Goal: Task Accomplishment & Management: Use online tool/utility

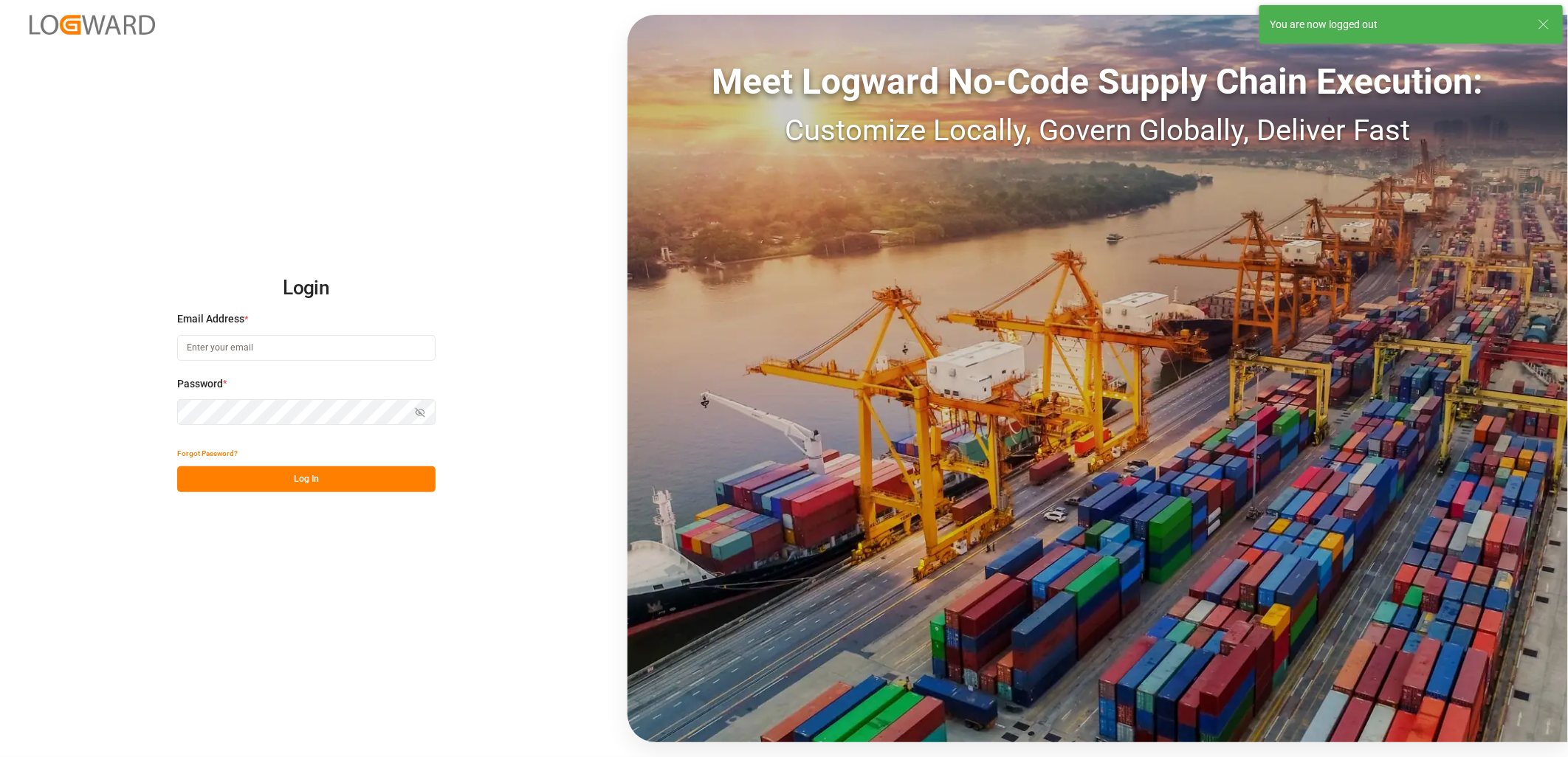
type input "[PERSON_NAME][EMAIL_ADDRESS][DOMAIN_NAME]"
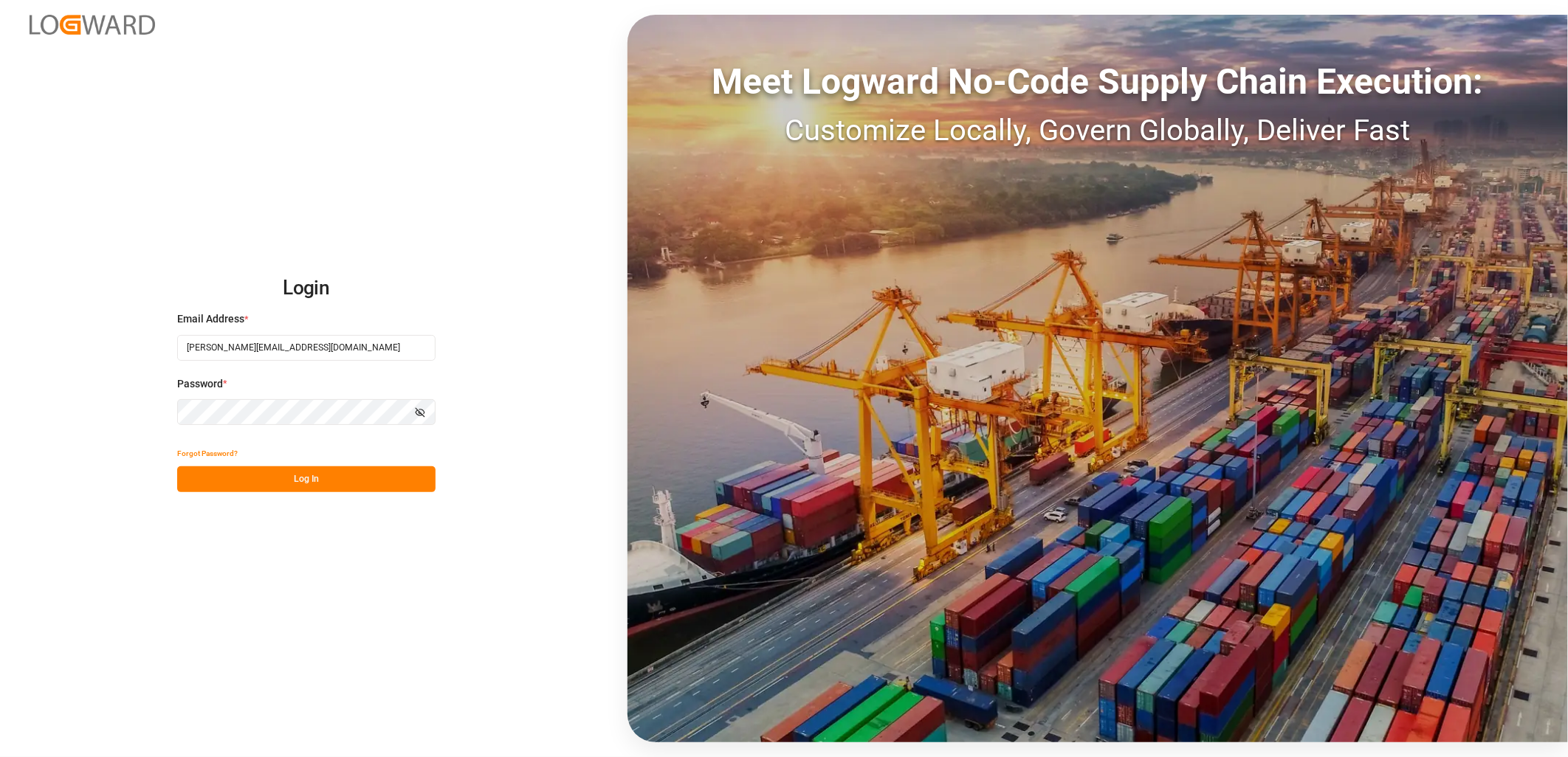
click at [310, 473] on button "Log In" at bounding box center [307, 479] width 259 height 26
click at [297, 482] on button "Log In" at bounding box center [307, 479] width 259 height 26
click at [267, 483] on button "Log In" at bounding box center [307, 479] width 259 height 26
click at [294, 481] on button "Log In" at bounding box center [307, 479] width 259 height 26
click at [328, 484] on button "Log In" at bounding box center [307, 479] width 259 height 26
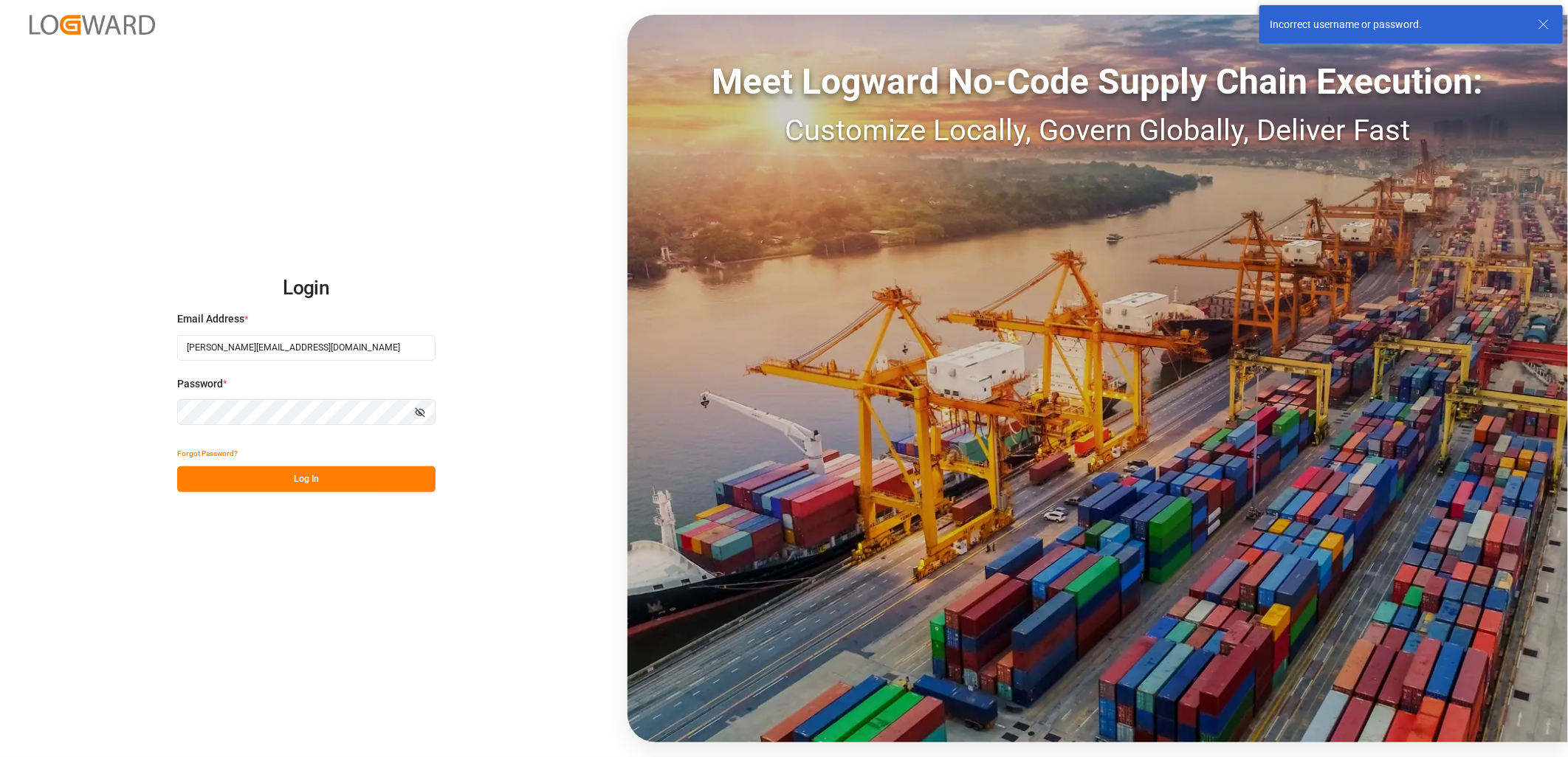
click at [1539, 25] on icon at bounding box center [1543, 24] width 17 height 17
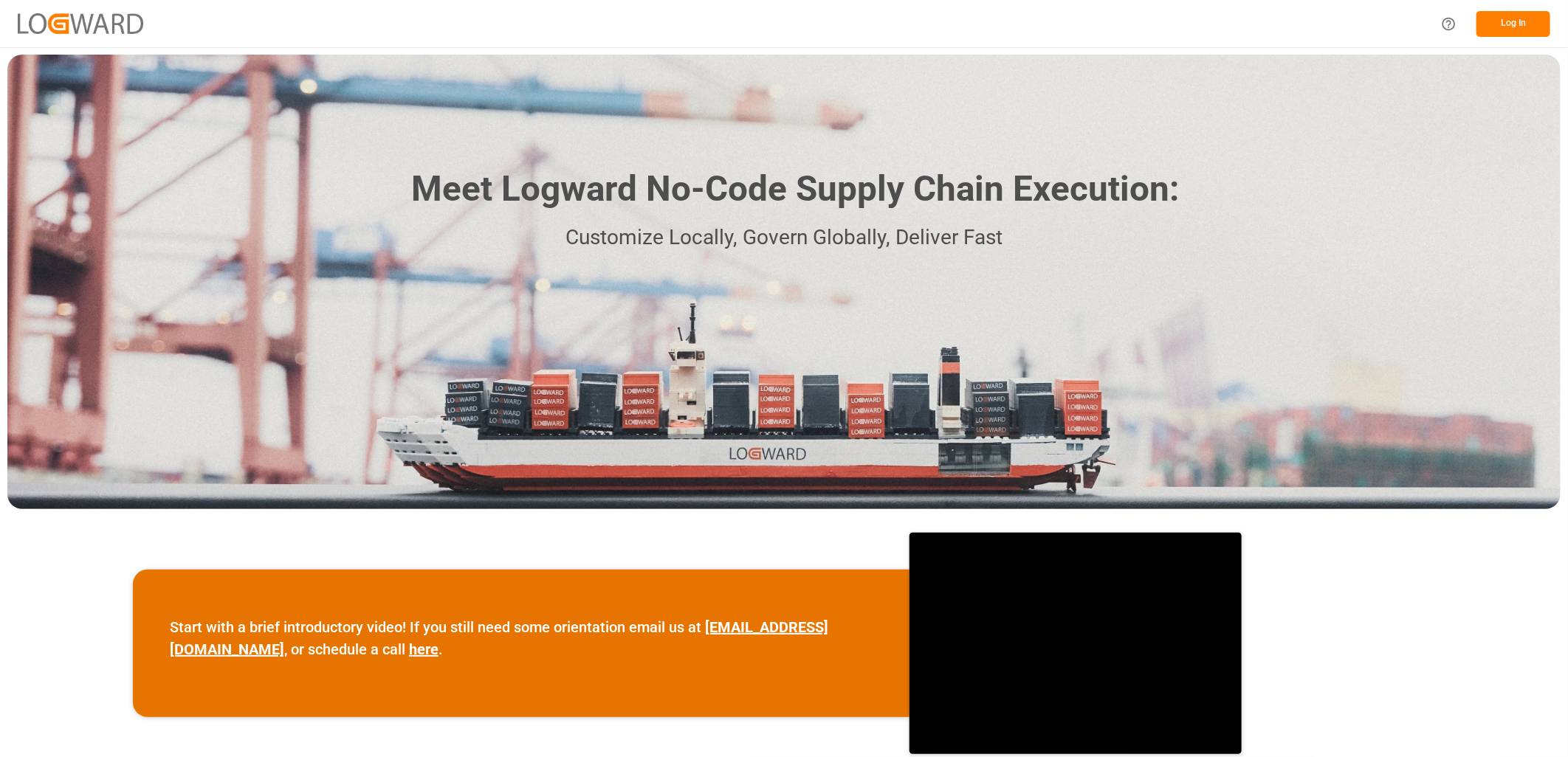
click at [1522, 27] on button "Log In" at bounding box center [1512, 24] width 74 height 26
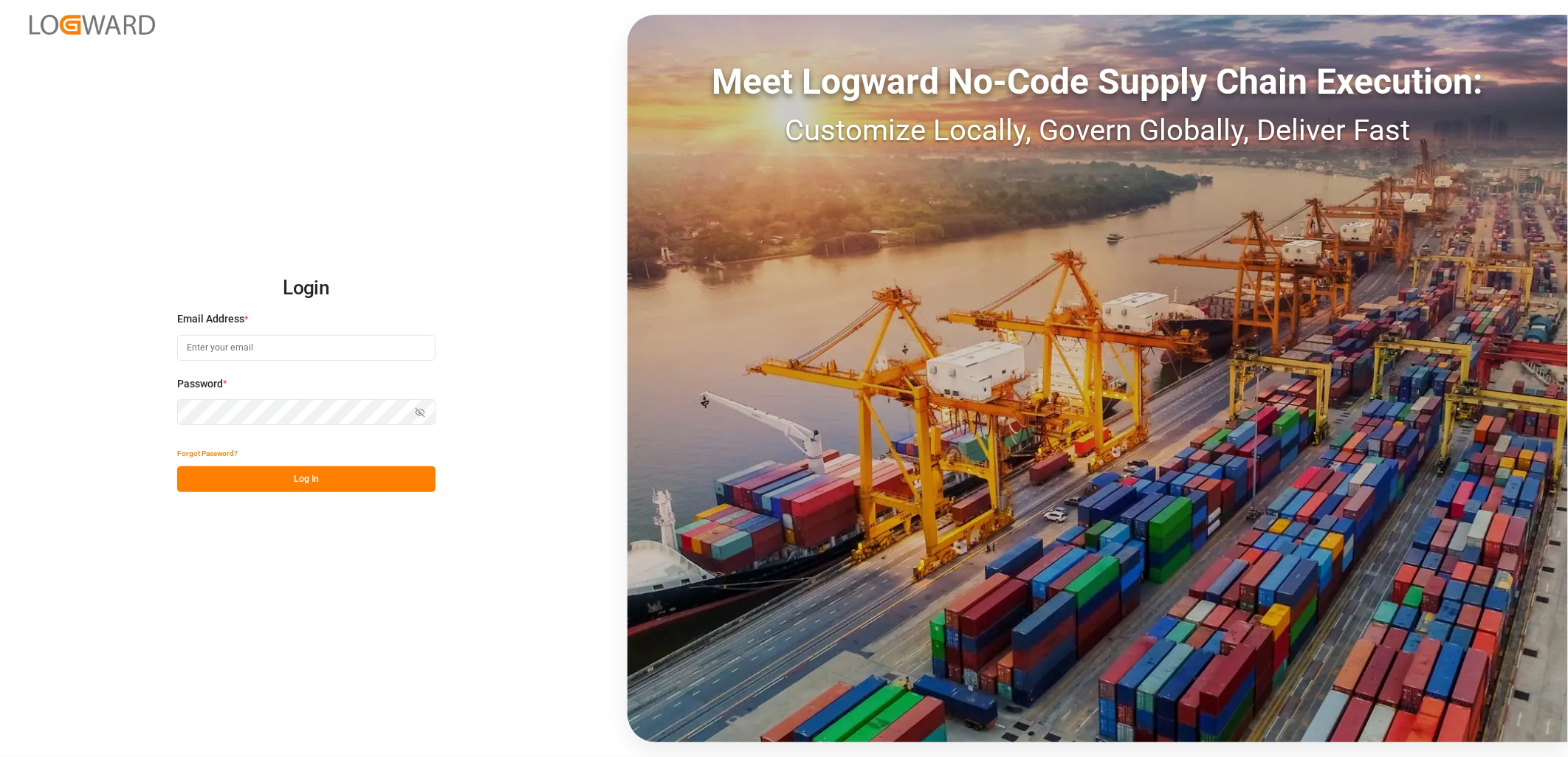
type input "[PERSON_NAME][EMAIL_ADDRESS][DOMAIN_NAME]"
click at [415, 411] on icon "button" at bounding box center [420, 413] width 11 height 11
click at [319, 482] on button "Log In" at bounding box center [307, 479] width 259 height 26
click at [348, 348] on input "[PERSON_NAME][EMAIL_ADDRESS][DOMAIN_NAME]" at bounding box center [307, 348] width 259 height 26
click at [462, 261] on div "Login Email Address * sara.lonche@leschaco.com Password * Hide password Forgot …" at bounding box center [784, 378] width 1568 height 757
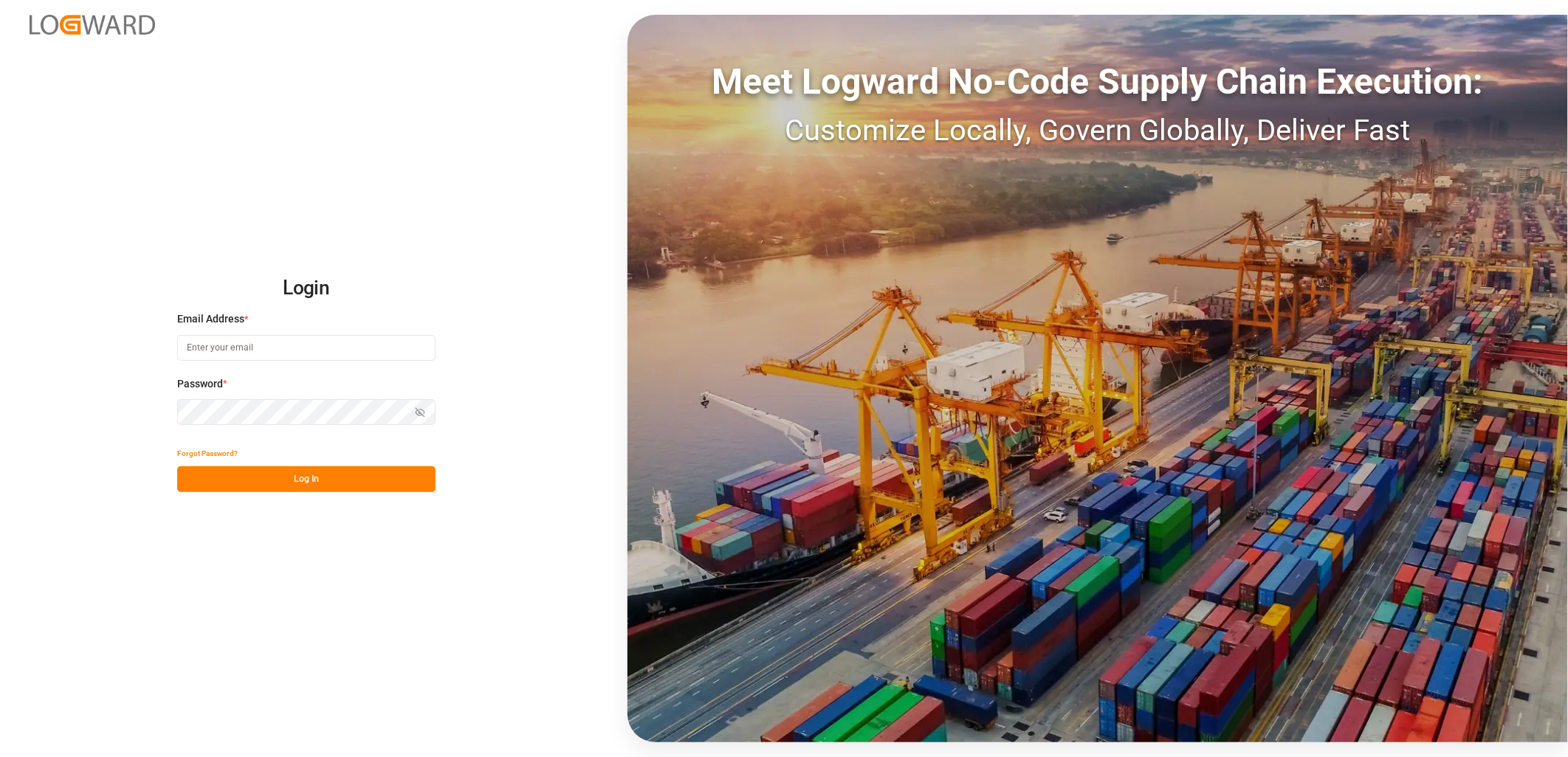
type input "[PERSON_NAME][EMAIL_ADDRESS][DOMAIN_NAME]"
click at [332, 484] on button "Log In" at bounding box center [307, 479] width 259 height 26
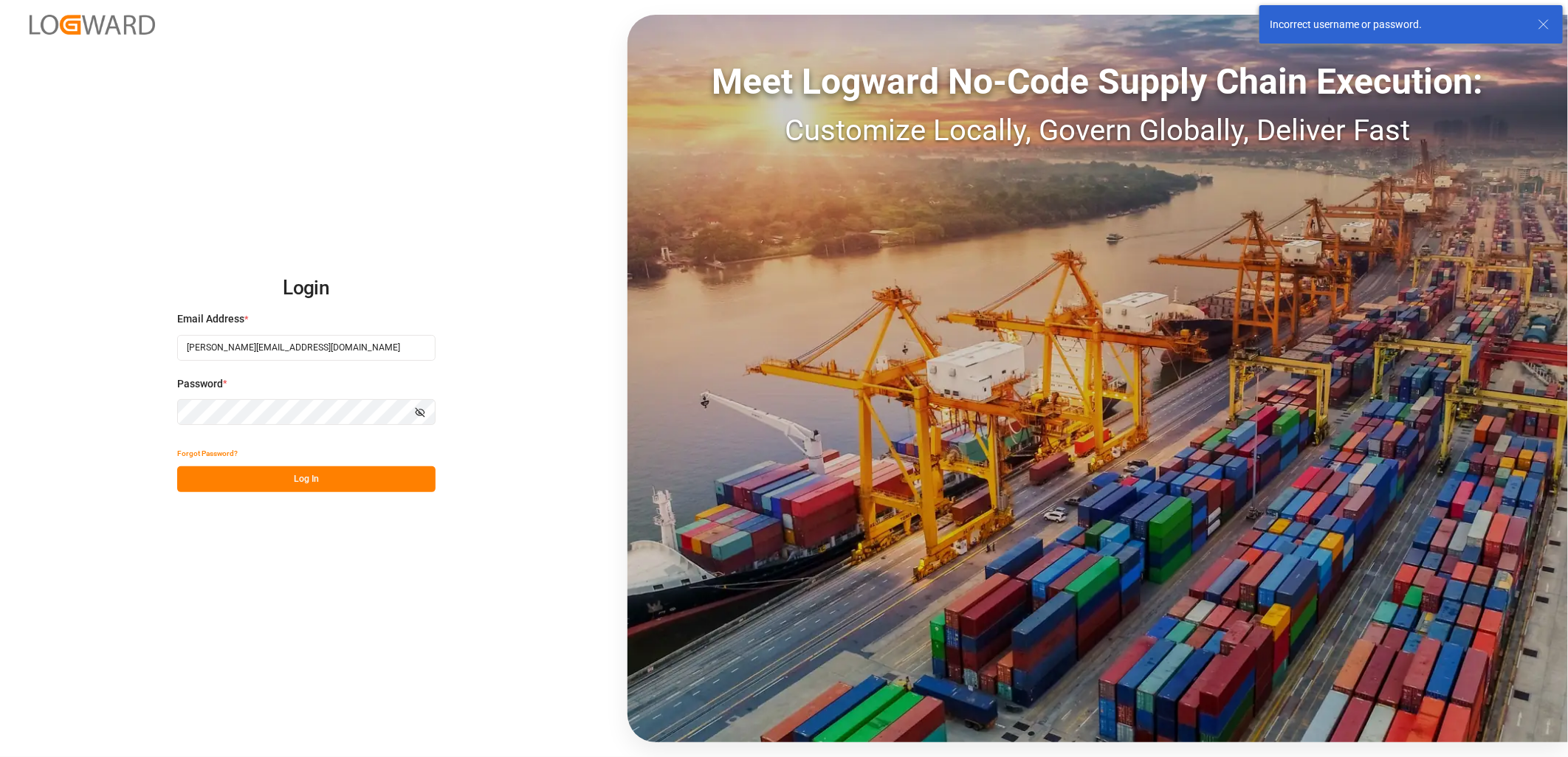
click at [205, 452] on button "Forgot Password?" at bounding box center [208, 453] width 61 height 26
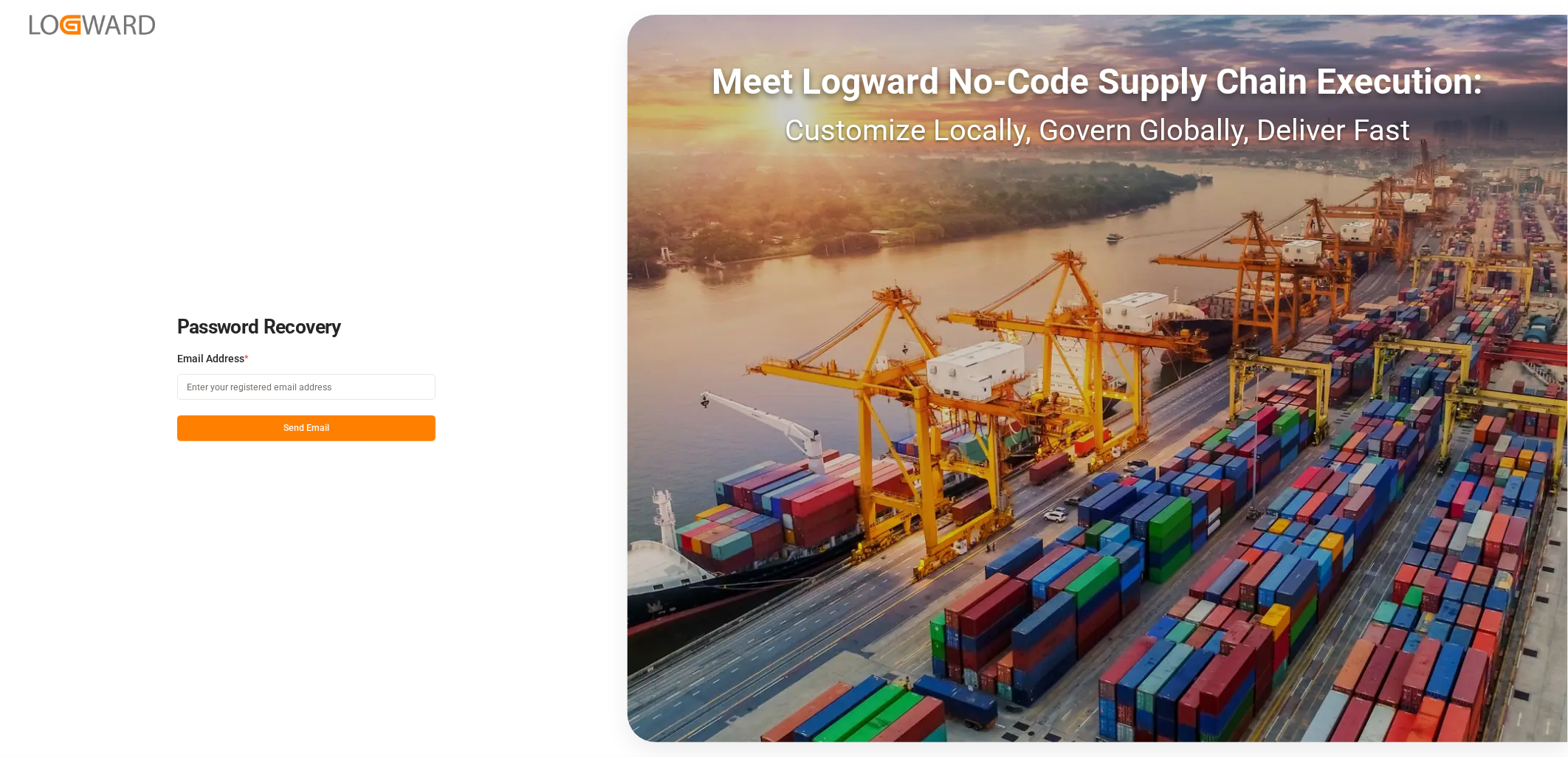
click at [307, 389] on input at bounding box center [307, 387] width 259 height 26
type input "[PERSON_NAME][EMAIL_ADDRESS][DOMAIN_NAME]"
click at [307, 432] on button "Send Email" at bounding box center [307, 428] width 259 height 26
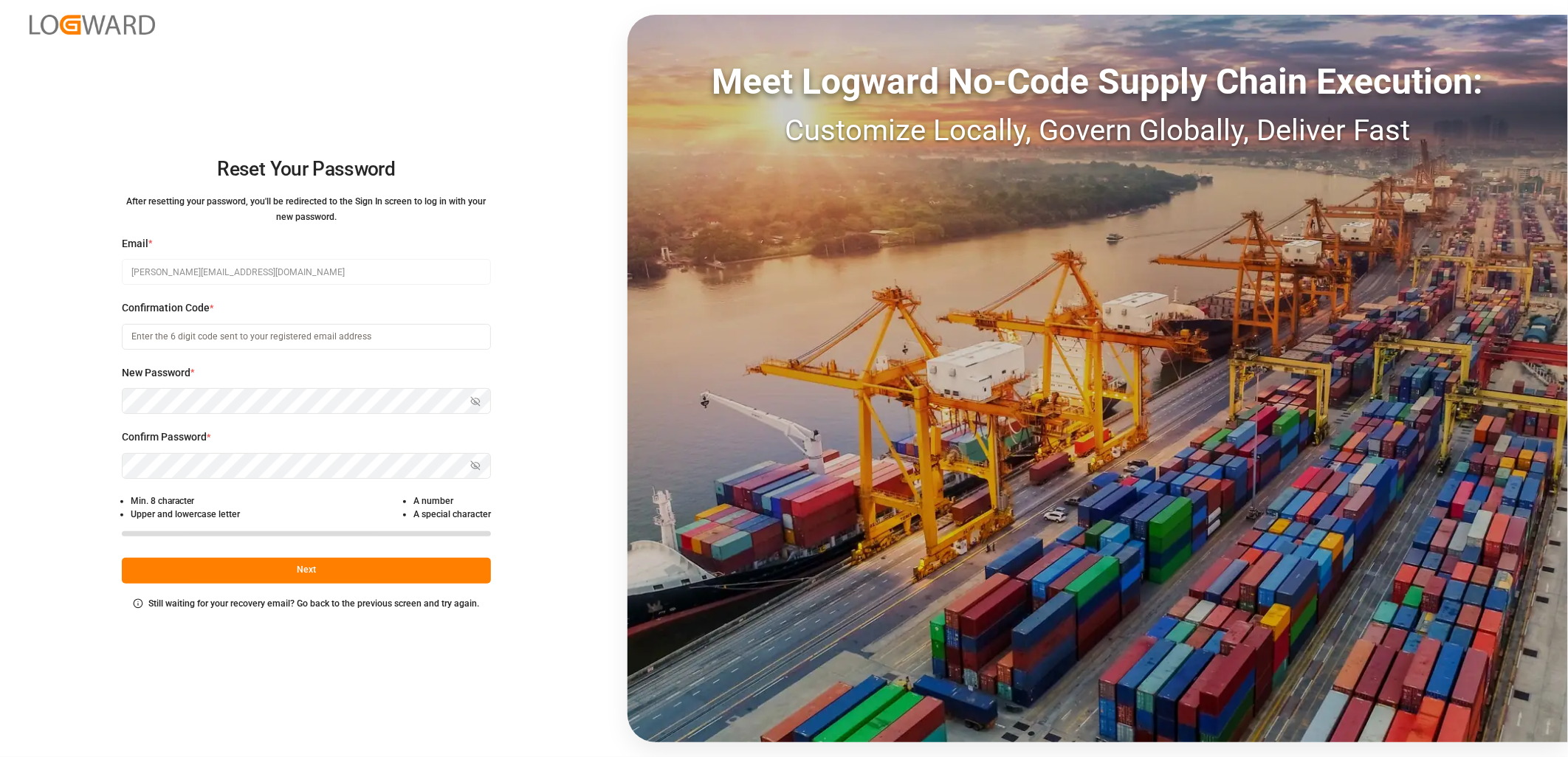
click at [180, 341] on input at bounding box center [306, 337] width 369 height 26
paste input "066523"
type input "066523"
click at [476, 402] on icon "button" at bounding box center [475, 402] width 11 height 11
click at [482, 465] on button "Show password" at bounding box center [475, 466] width 31 height 26
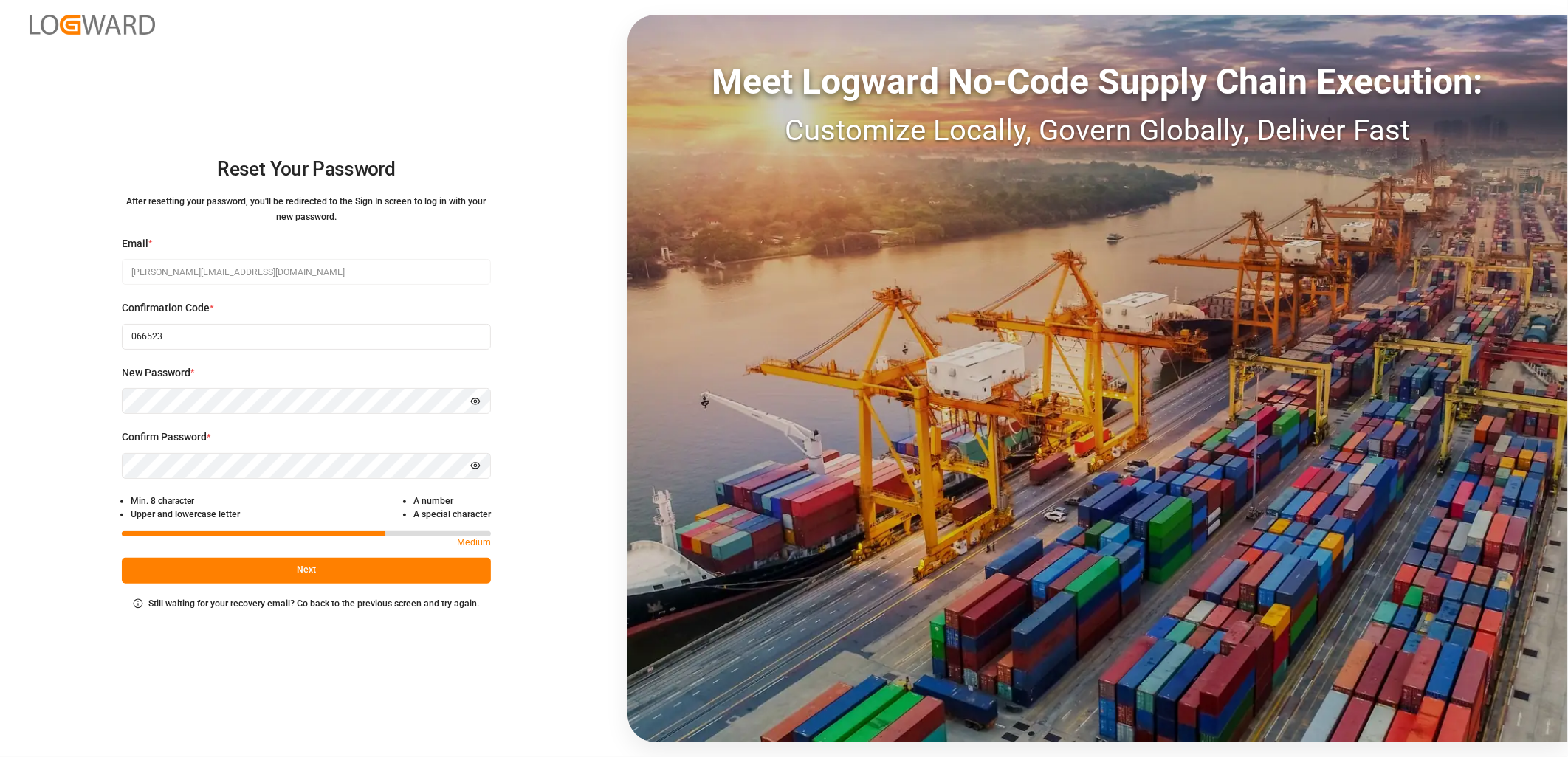
click at [281, 571] on button "Next" at bounding box center [306, 571] width 369 height 26
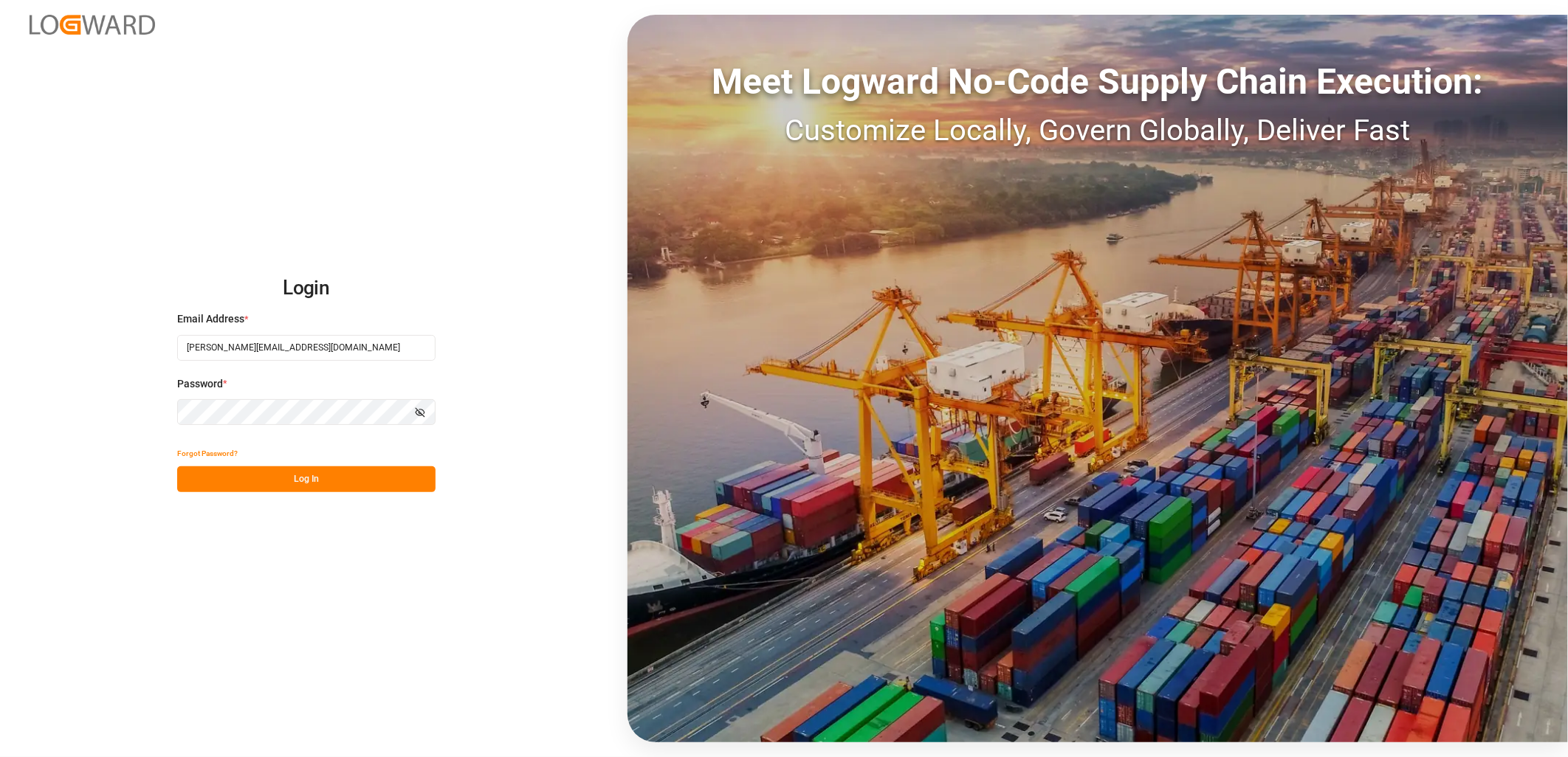
click at [325, 482] on button "Log In" at bounding box center [307, 479] width 259 height 26
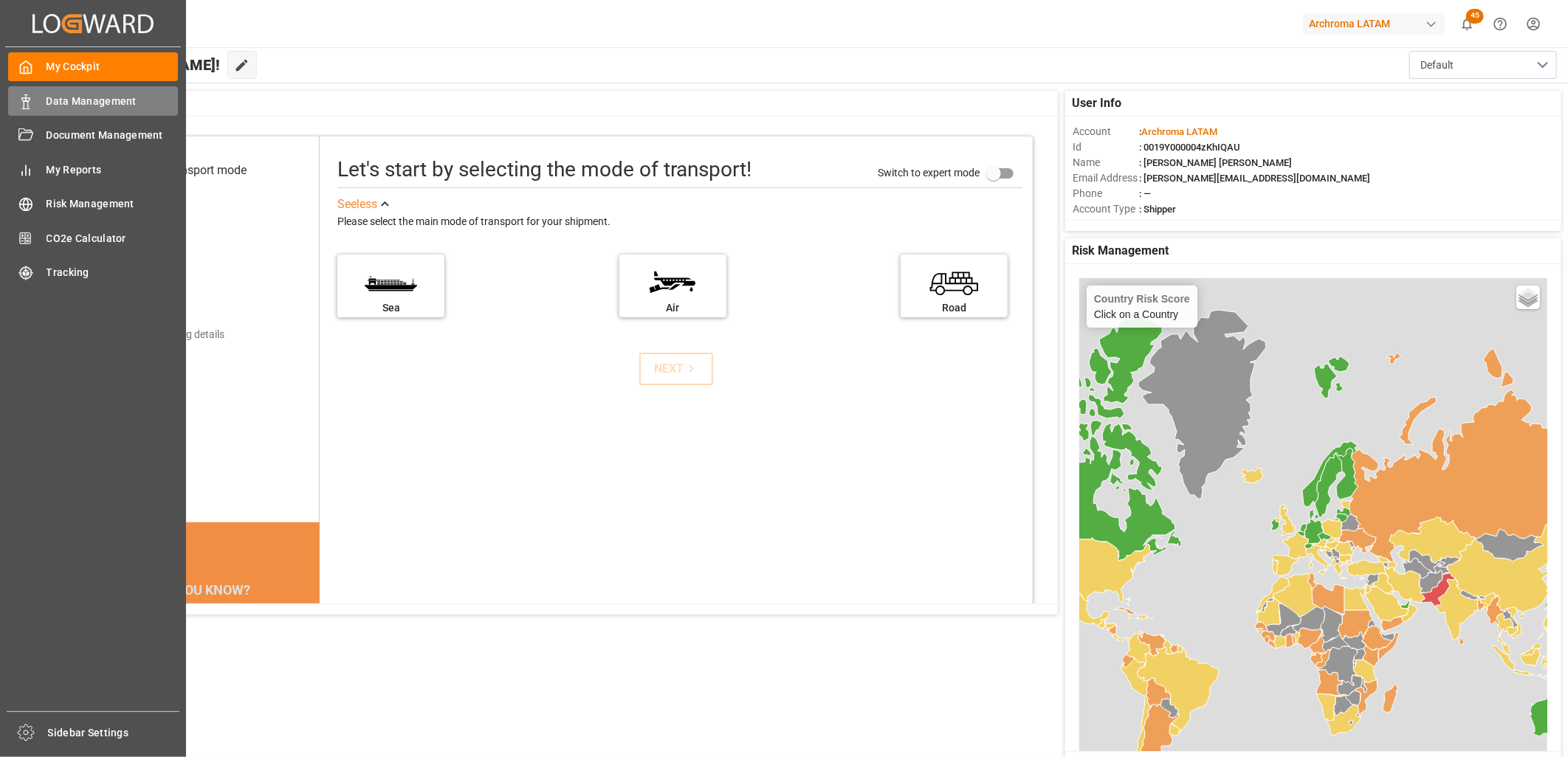
click at [107, 102] on span "Data Management" at bounding box center [113, 101] width 132 height 15
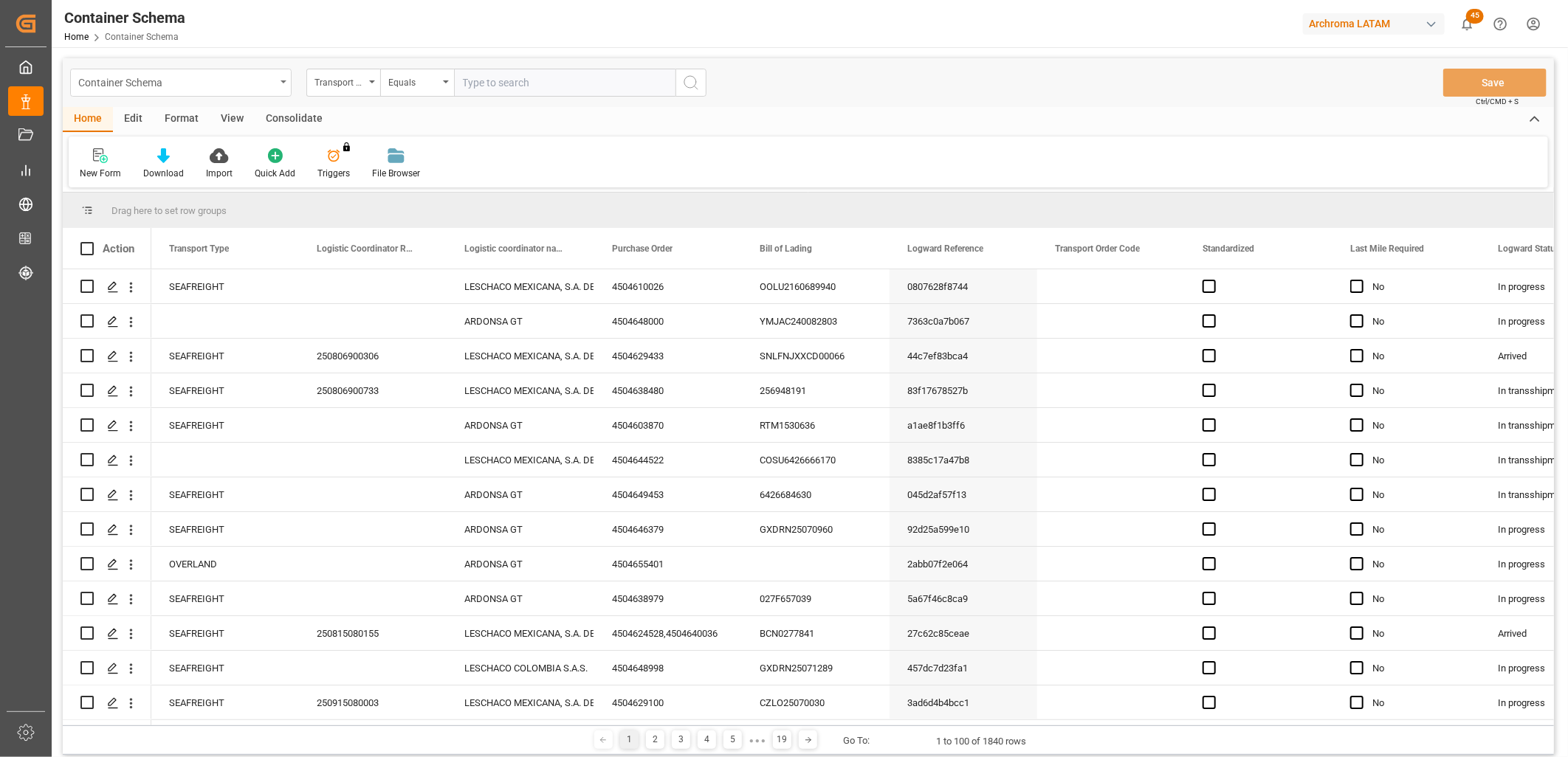
click at [284, 78] on div "Container Schema" at bounding box center [180, 82] width 221 height 28
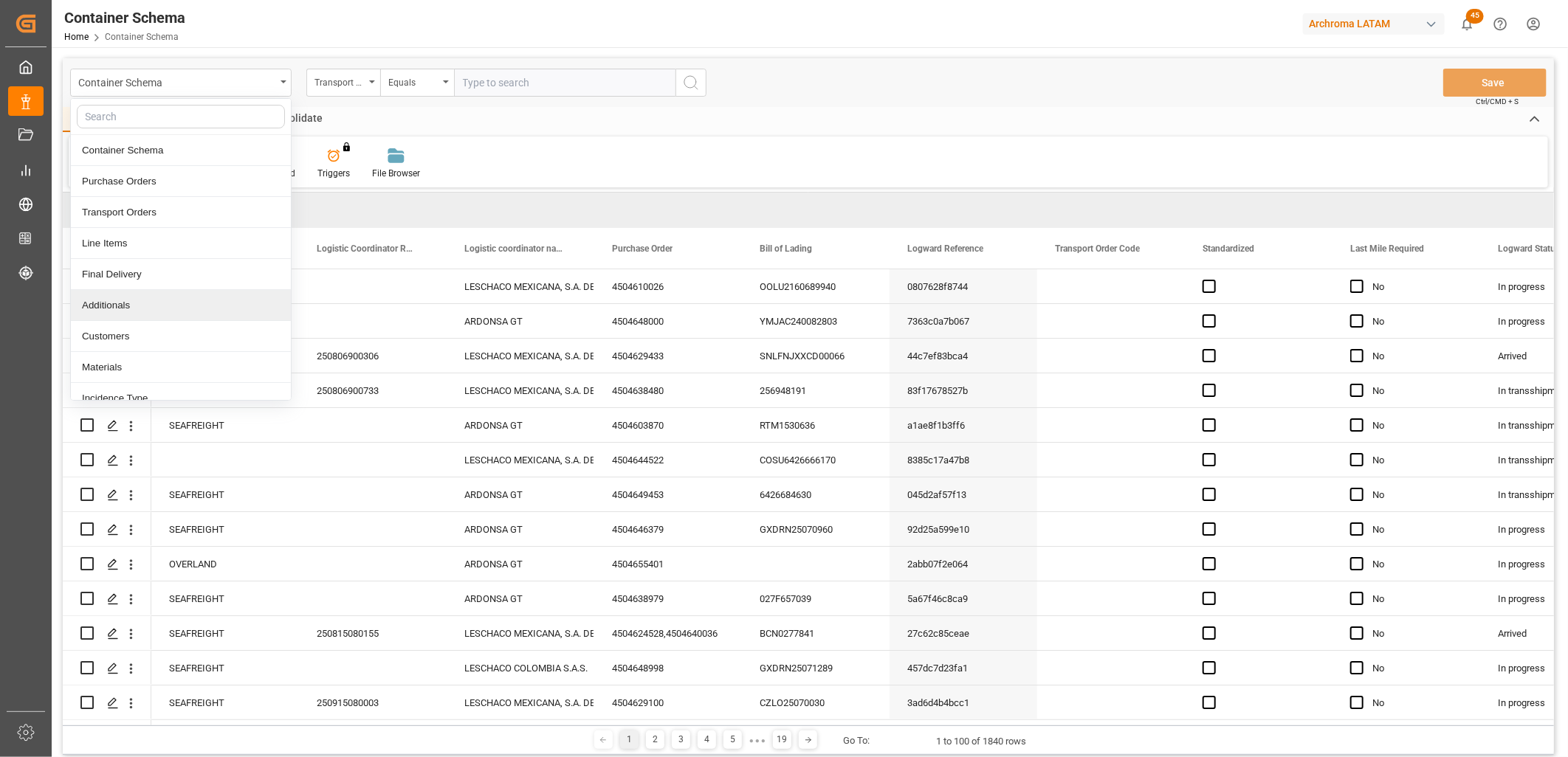
click at [142, 301] on div "Additionals" at bounding box center [180, 305] width 220 height 31
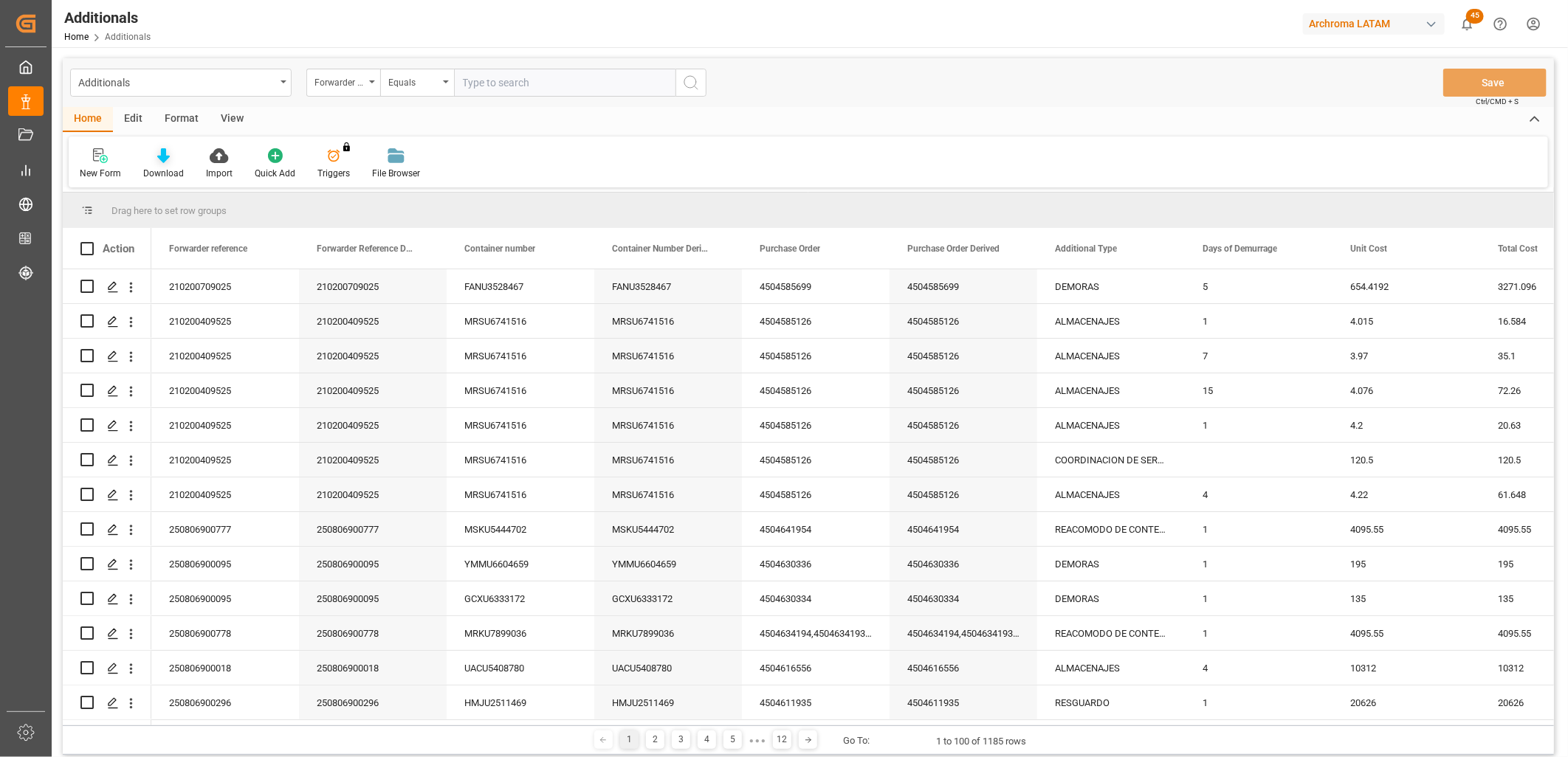
click at [165, 170] on div "Download" at bounding box center [163, 173] width 40 height 13
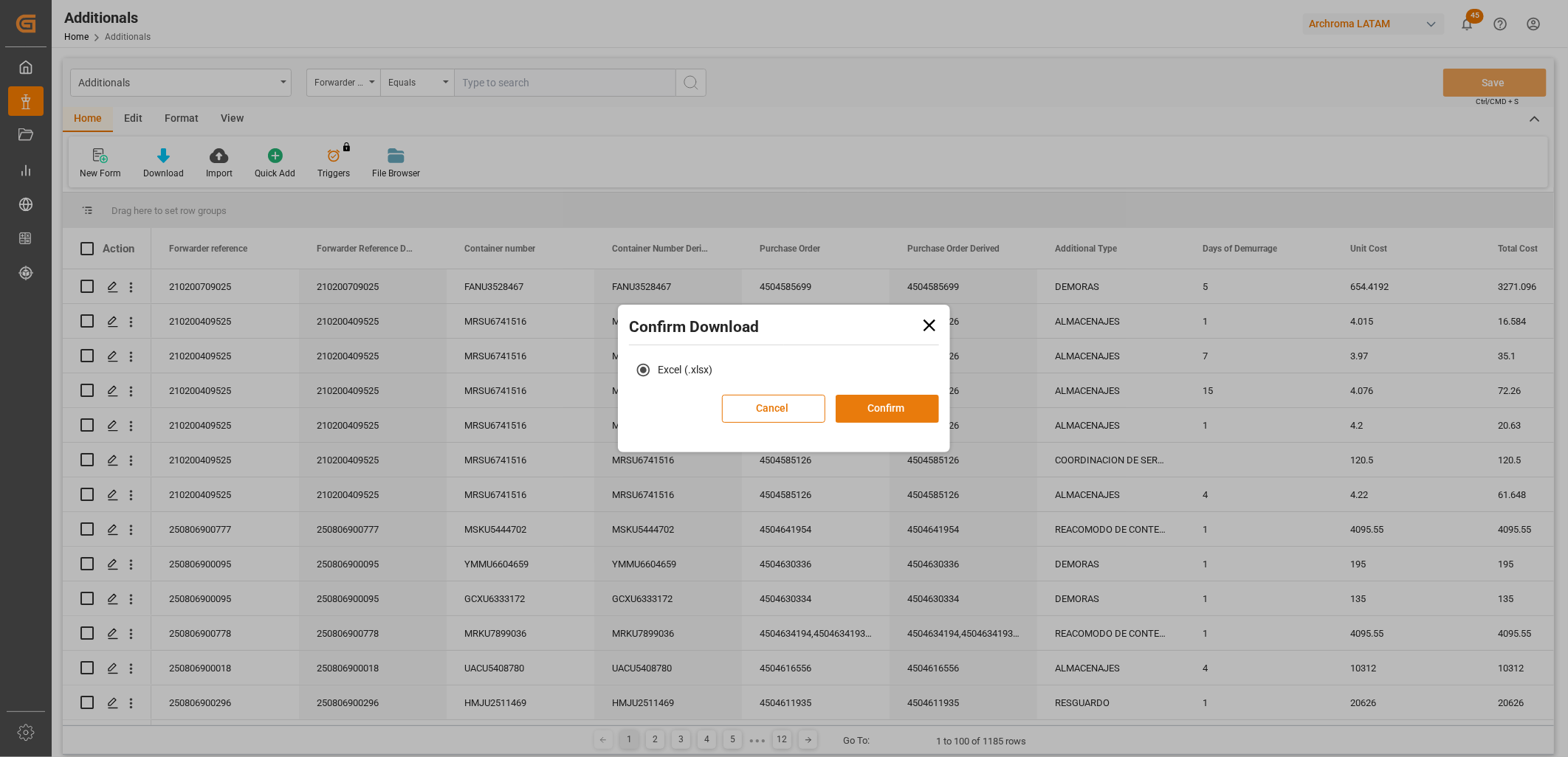
click at [886, 402] on button "Confirm" at bounding box center [887, 409] width 103 height 28
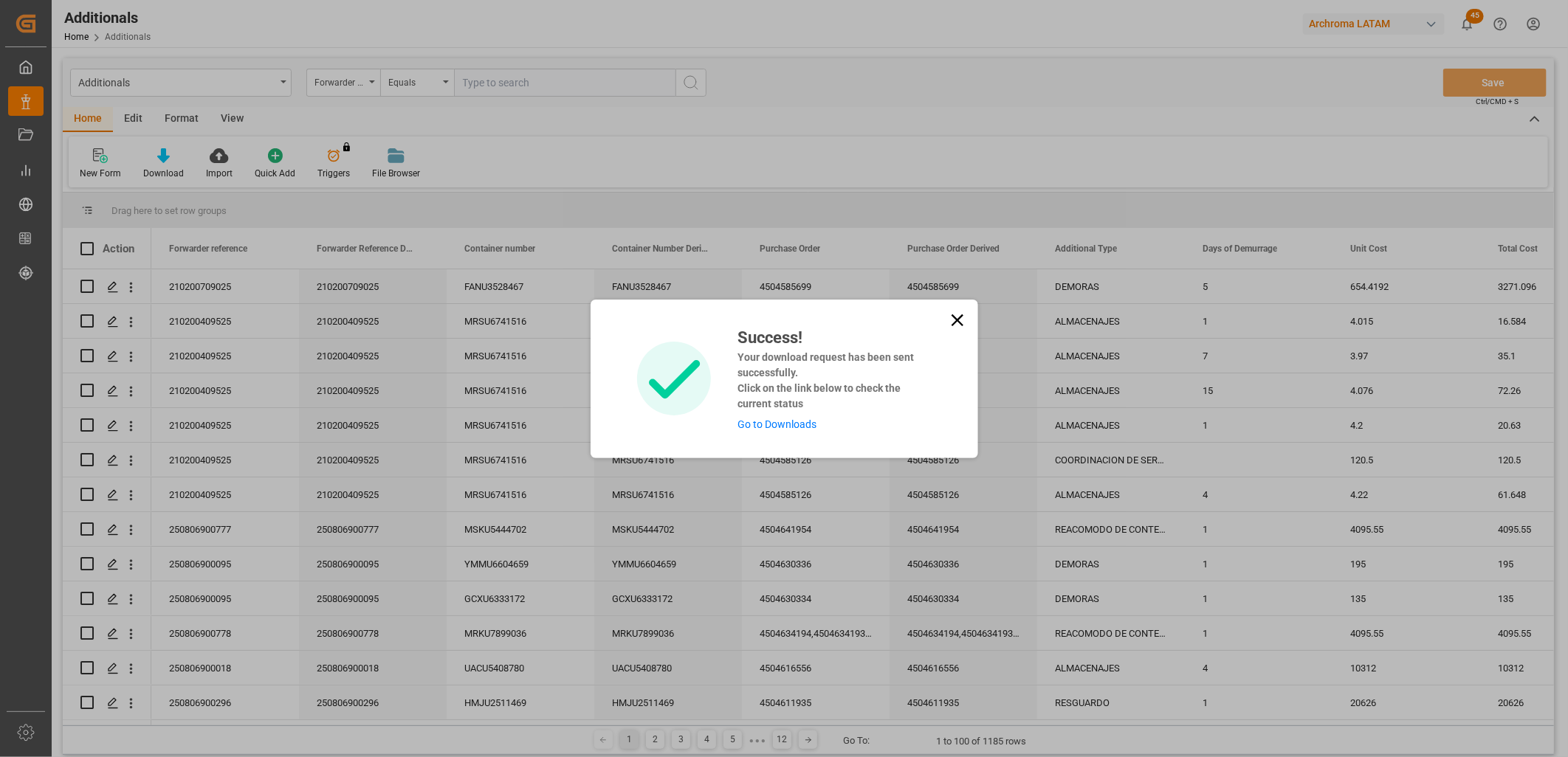
click at [809, 425] on link "Go to Downloads" at bounding box center [777, 425] width 79 height 12
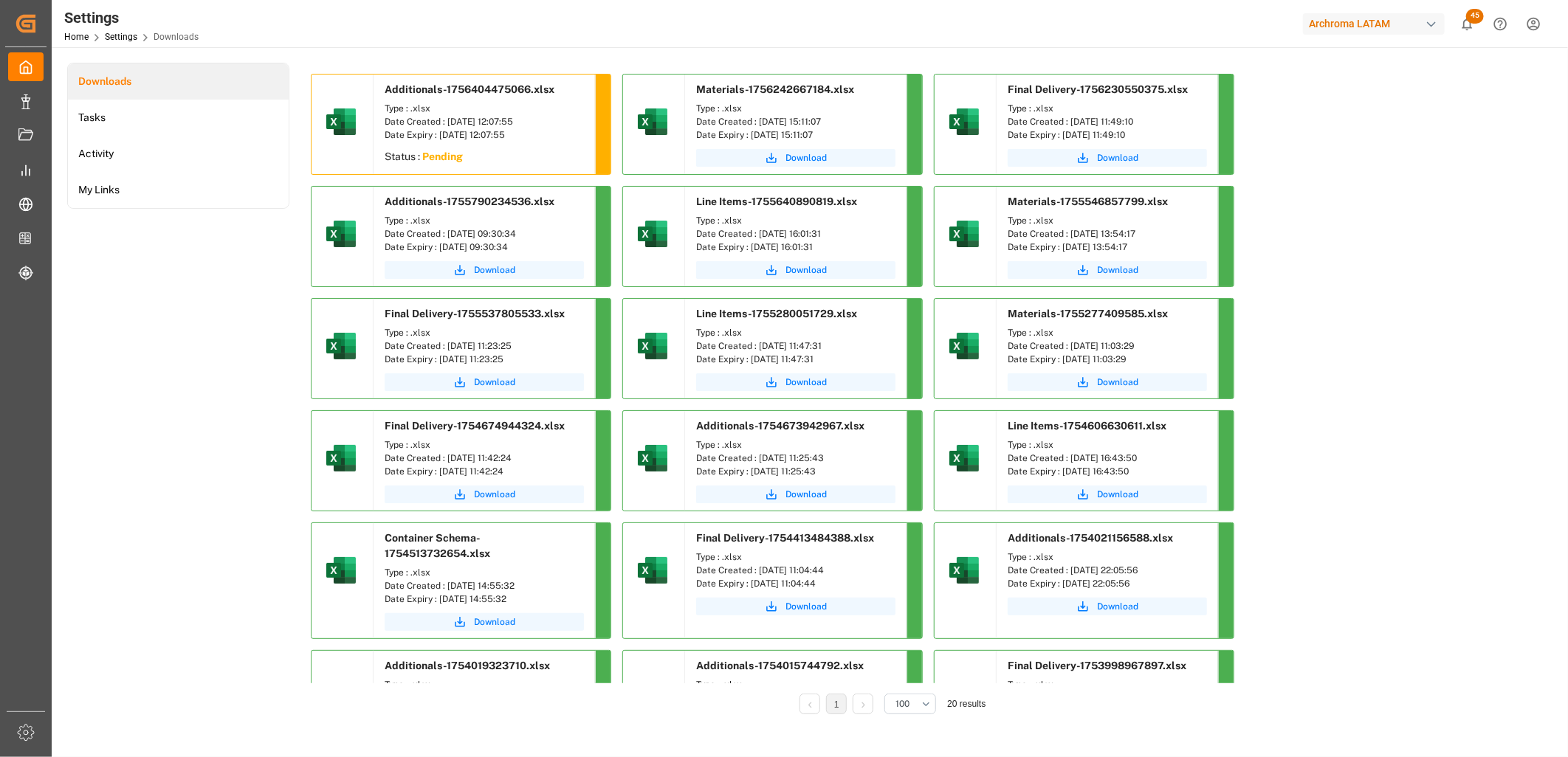
click at [1474, 15] on span "45" at bounding box center [1474, 16] width 17 height 14
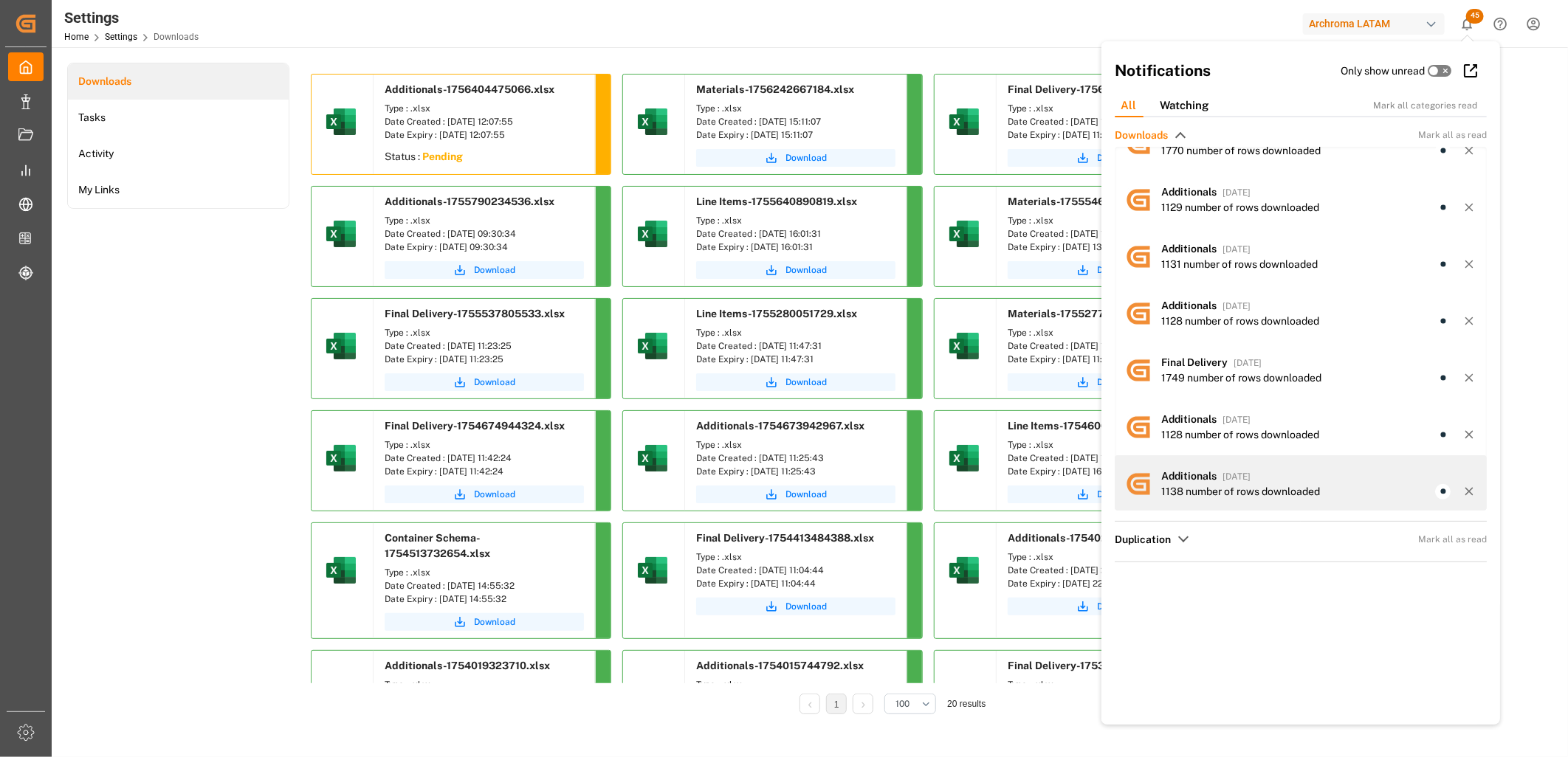
scroll to position [4, 0]
click at [1463, 485] on div "Settings Home Settings Downloads Archroma LATAM 45 Notifications Only show unre…" at bounding box center [808, 378] width 1513 height 757
click at [1465, 485] on icon at bounding box center [1468, 488] width 13 height 13
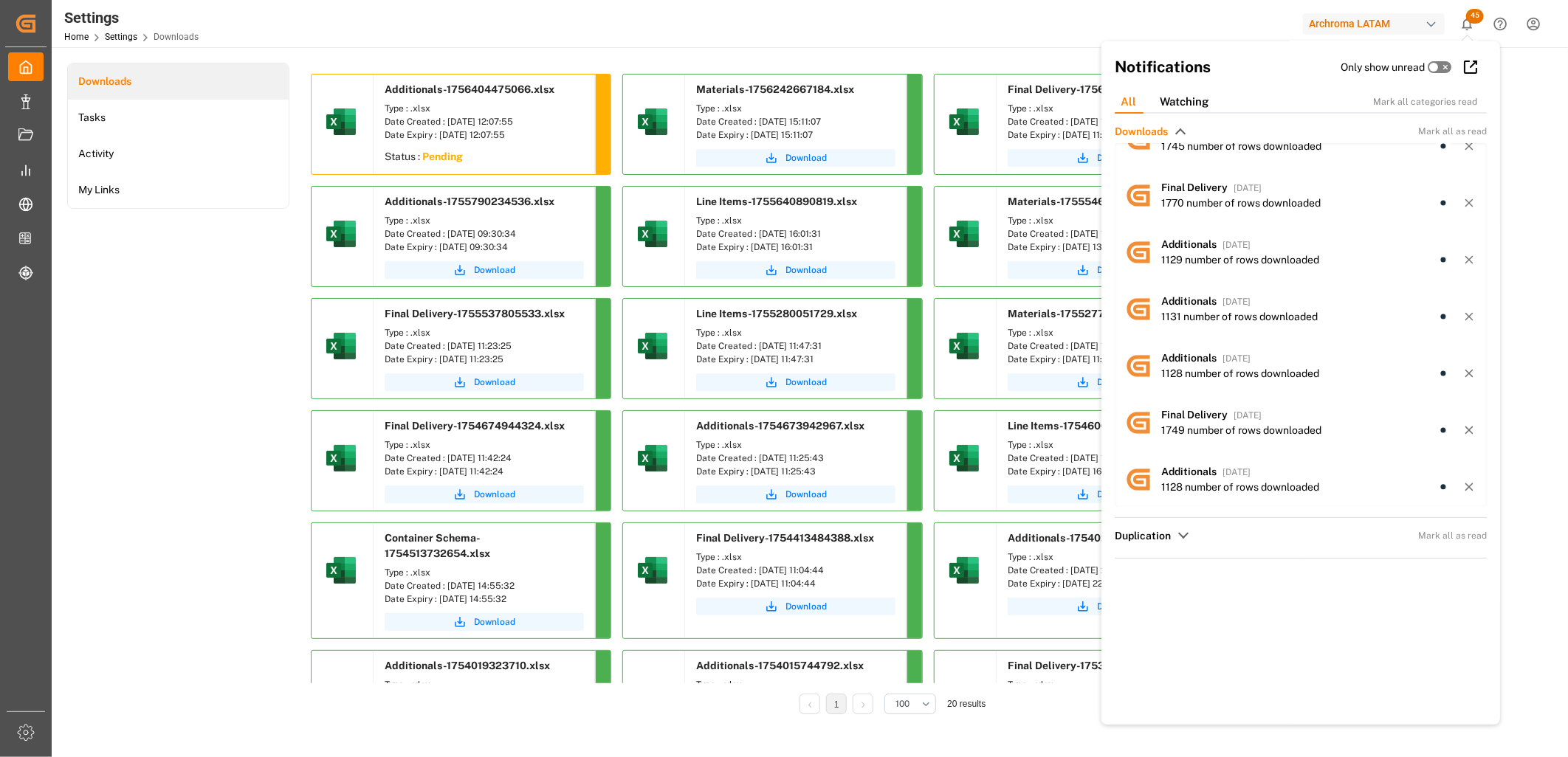
click at [1465, 484] on line at bounding box center [1468, 487] width 7 height 7
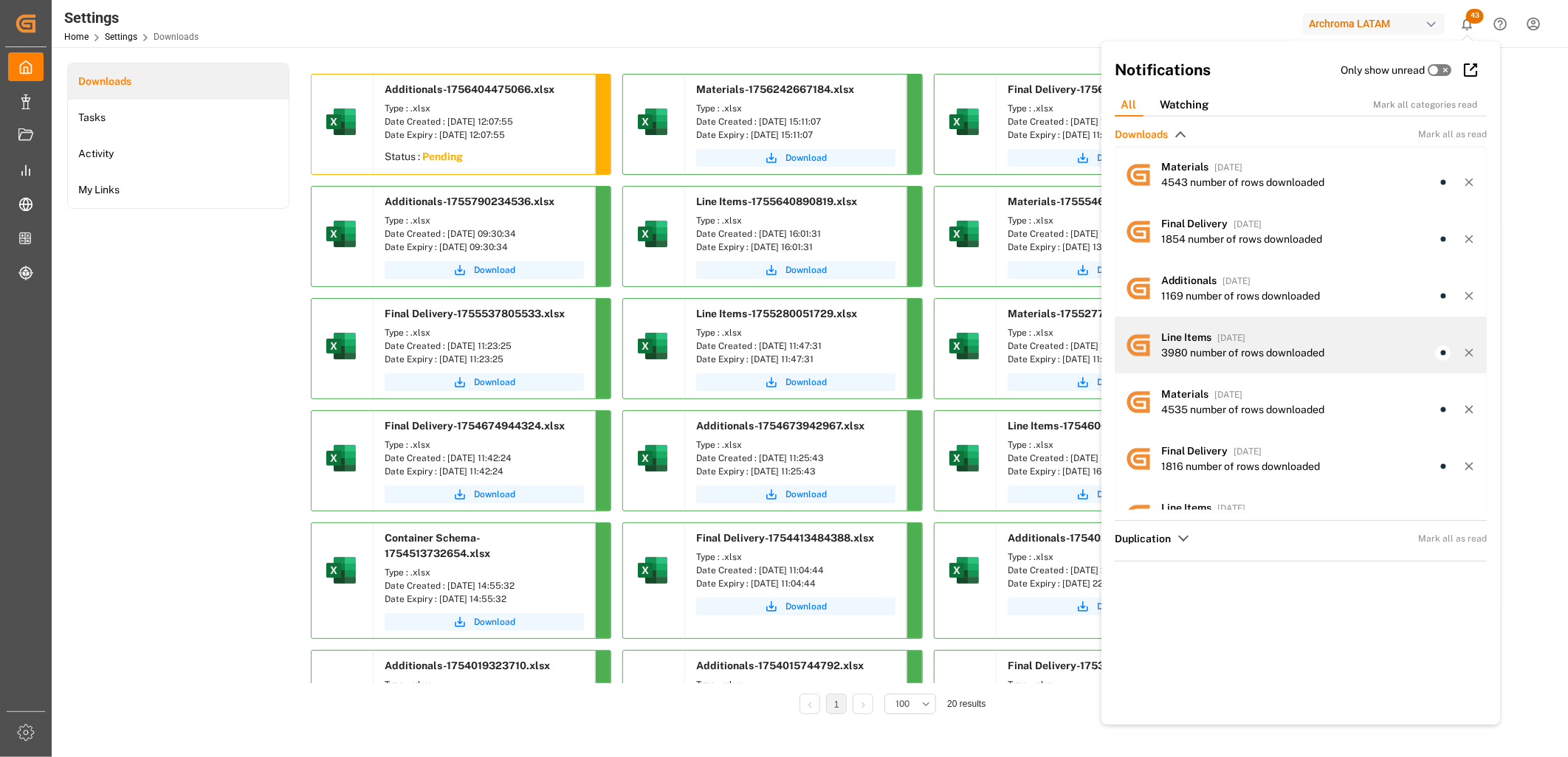
scroll to position [0, 0]
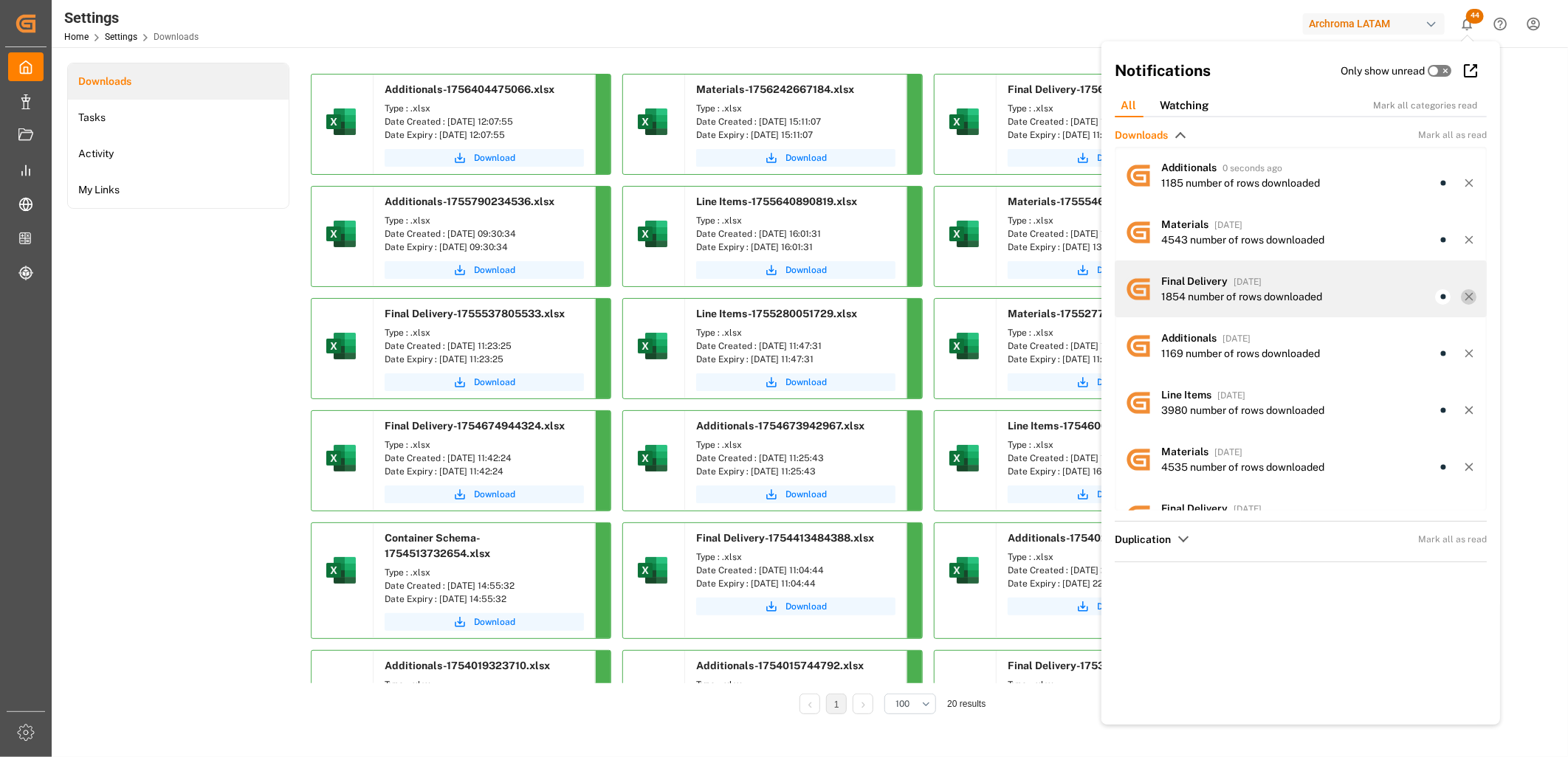
click at [1462, 299] on icon at bounding box center [1468, 296] width 13 height 13
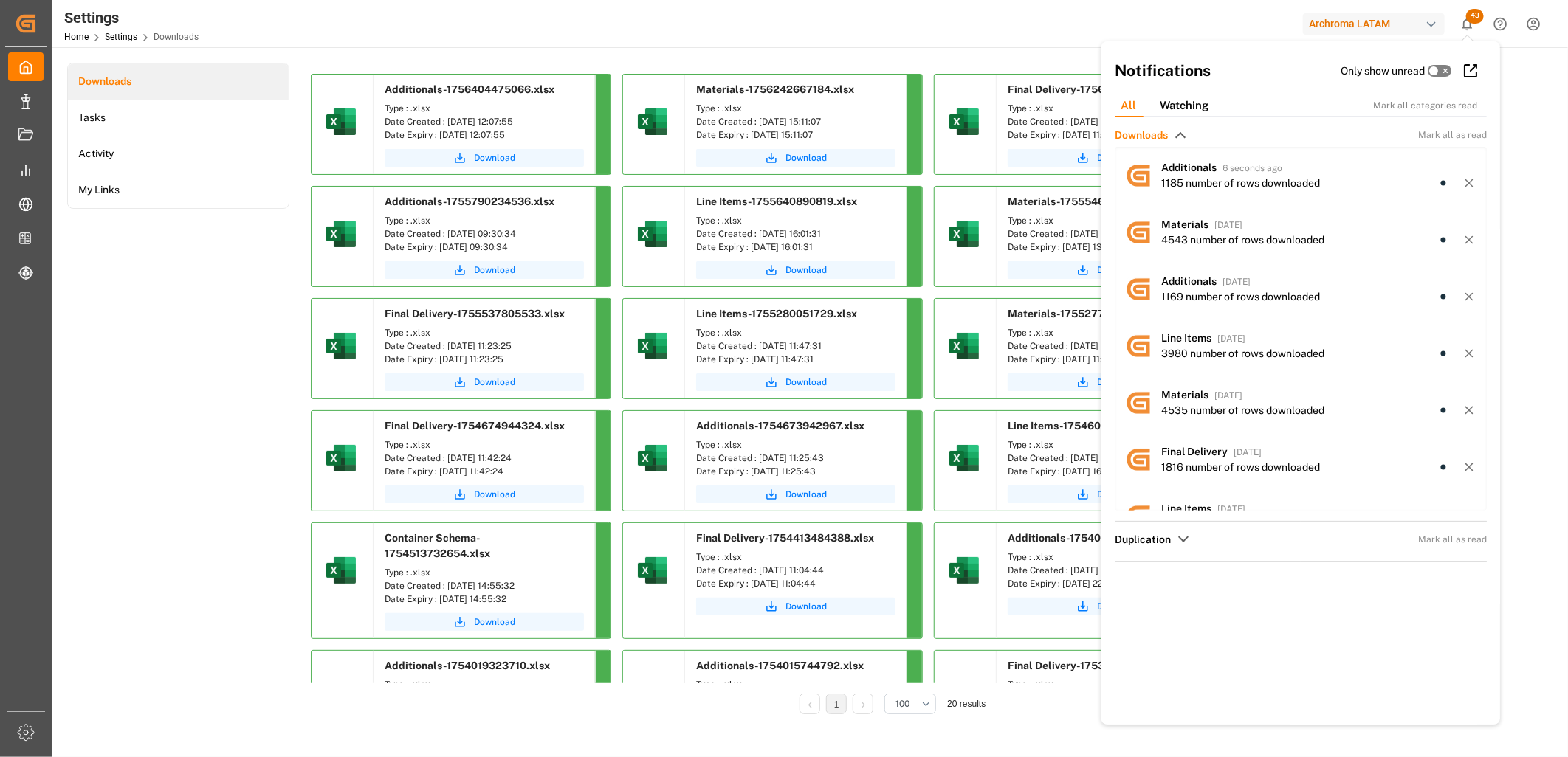
click at [1462, 299] on icon at bounding box center [1468, 296] width 13 height 13
click at [1465, 299] on line at bounding box center [1468, 297] width 7 height 7
click at [1465, 300] on line at bounding box center [1468, 297] width 7 height 7
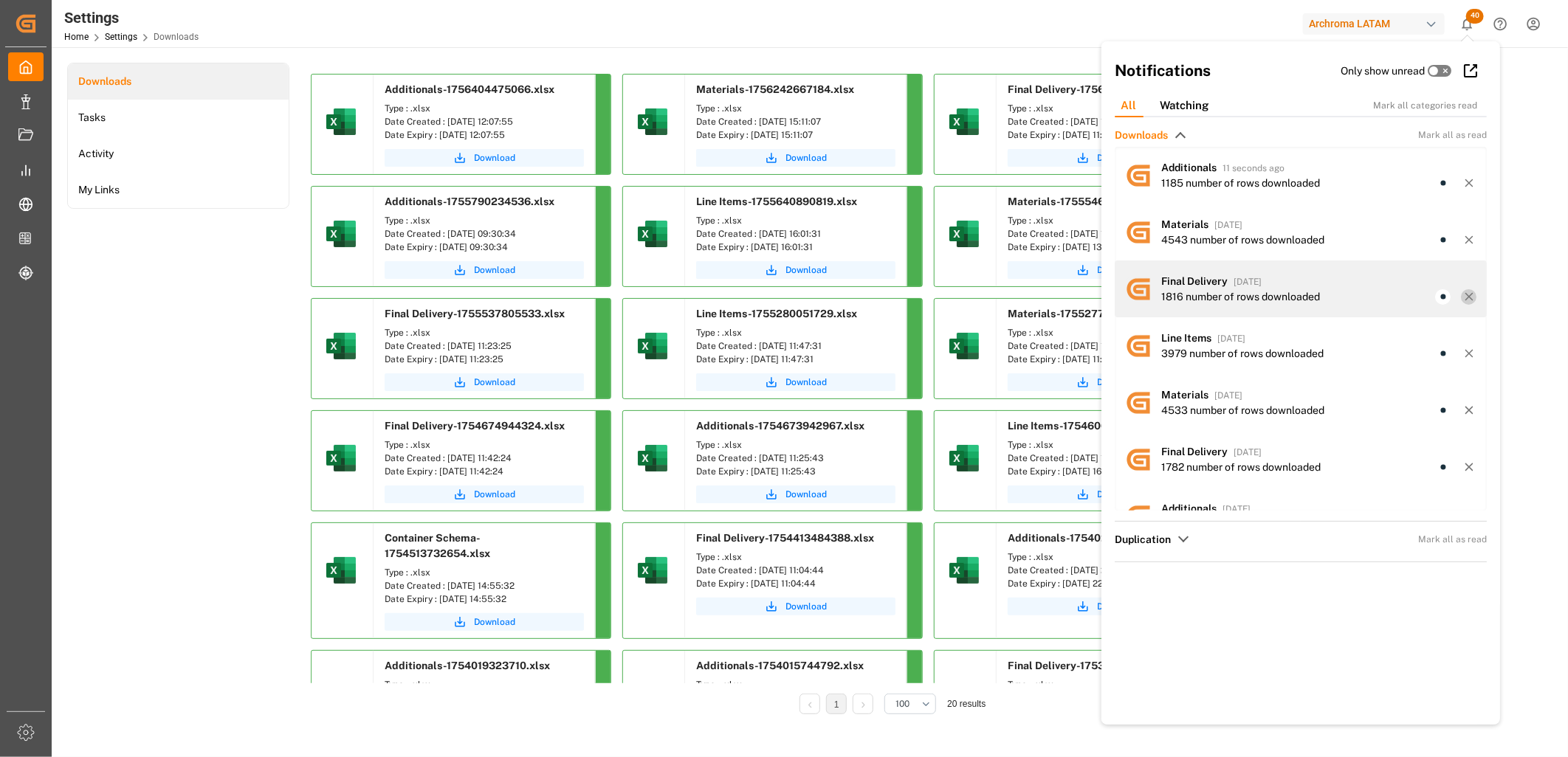
click at [1465, 298] on line at bounding box center [1468, 297] width 7 height 7
click at [1462, 303] on icon at bounding box center [1468, 296] width 13 height 13
click at [1465, 297] on line at bounding box center [1468, 297] width 7 height 7
click at [1462, 301] on icon at bounding box center [1468, 296] width 13 height 13
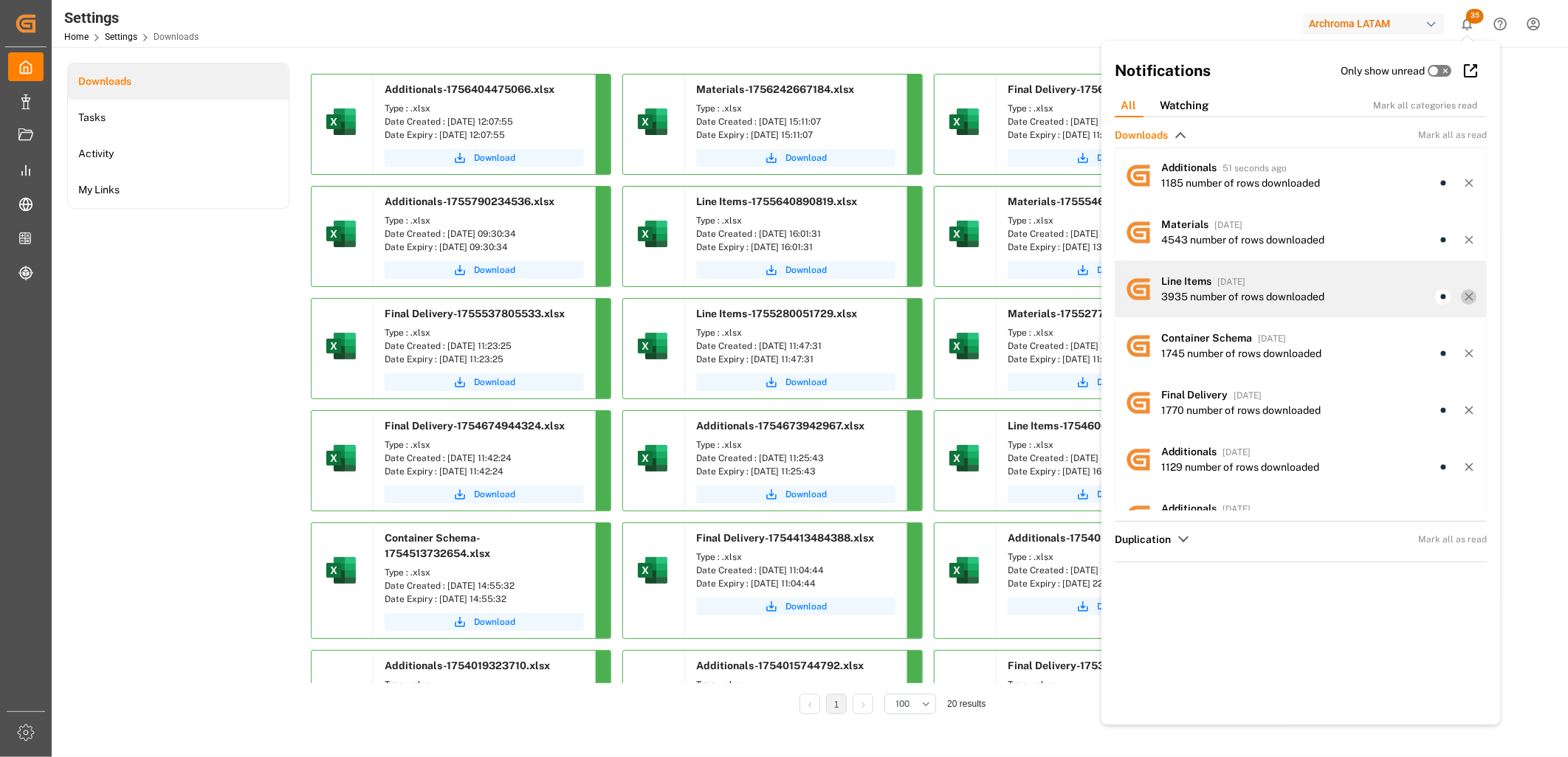
click at [1462, 301] on icon at bounding box center [1468, 296] width 13 height 13
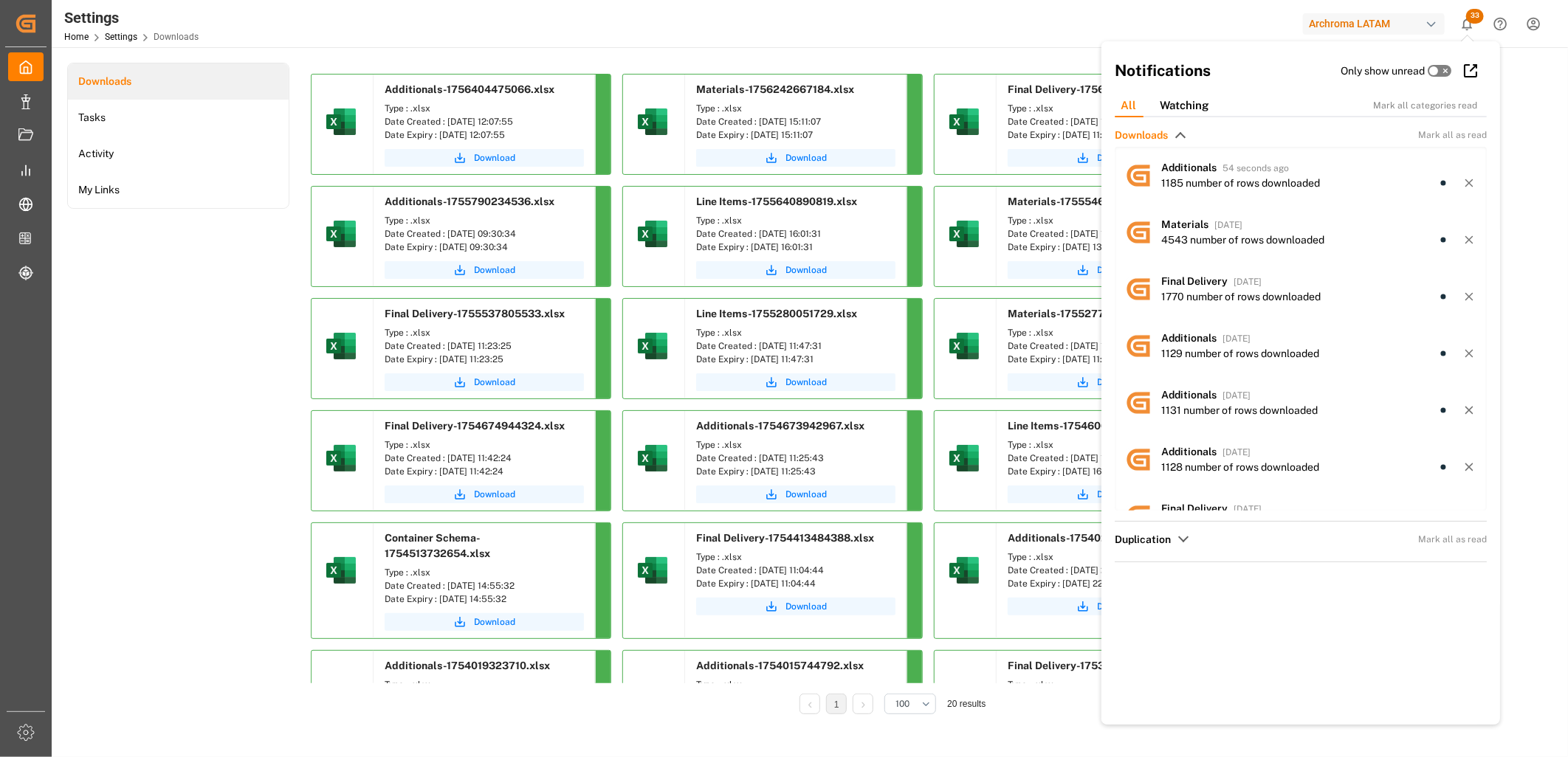
click at [1462, 301] on icon at bounding box center [1468, 296] width 13 height 13
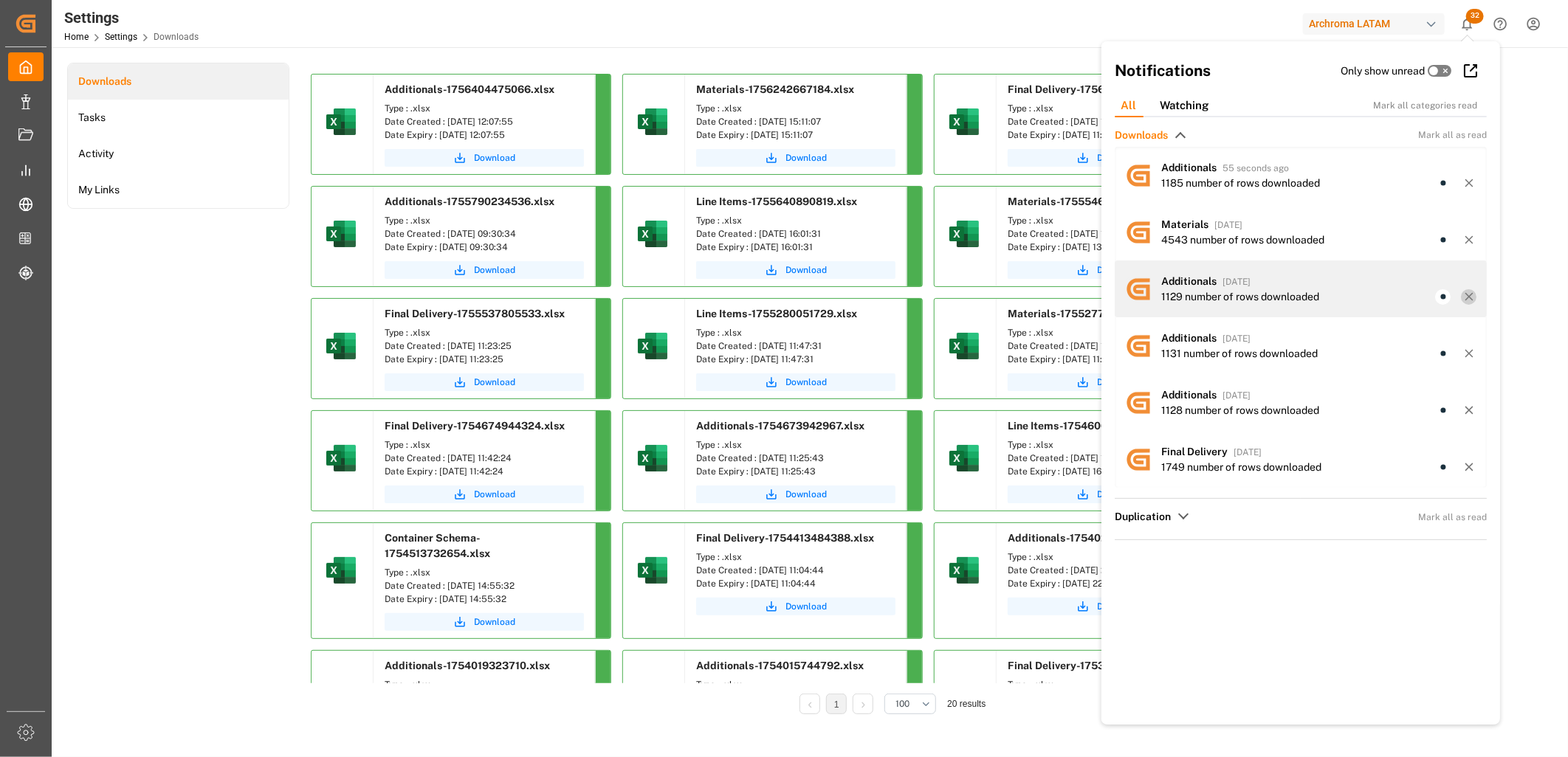
click at [1462, 301] on icon at bounding box center [1468, 296] width 13 height 13
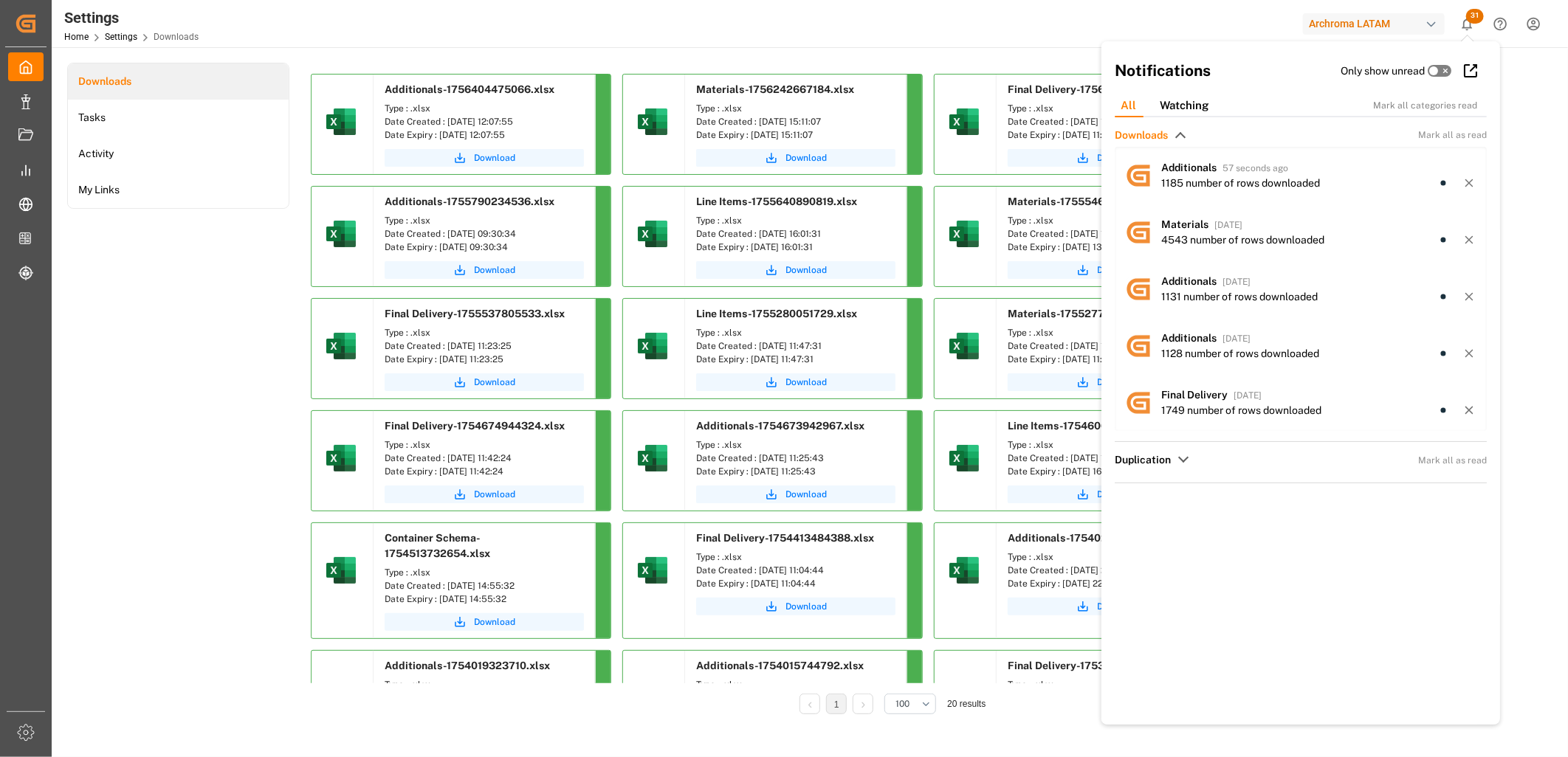
click at [1462, 301] on icon at bounding box center [1468, 296] width 13 height 13
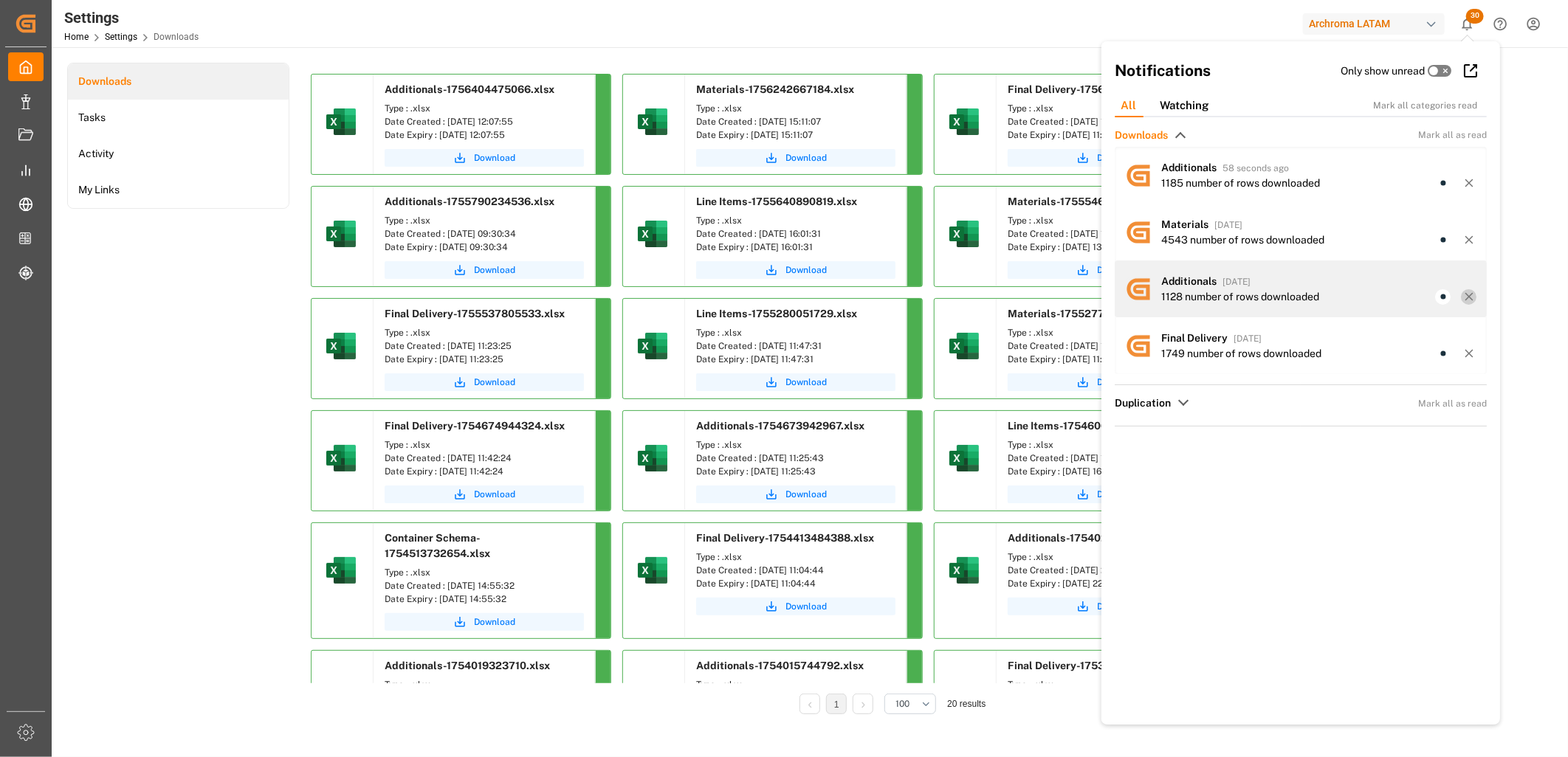
click at [1467, 303] on icon at bounding box center [1468, 296] width 13 height 13
click at [1465, 297] on icon at bounding box center [1468, 296] width 13 height 13
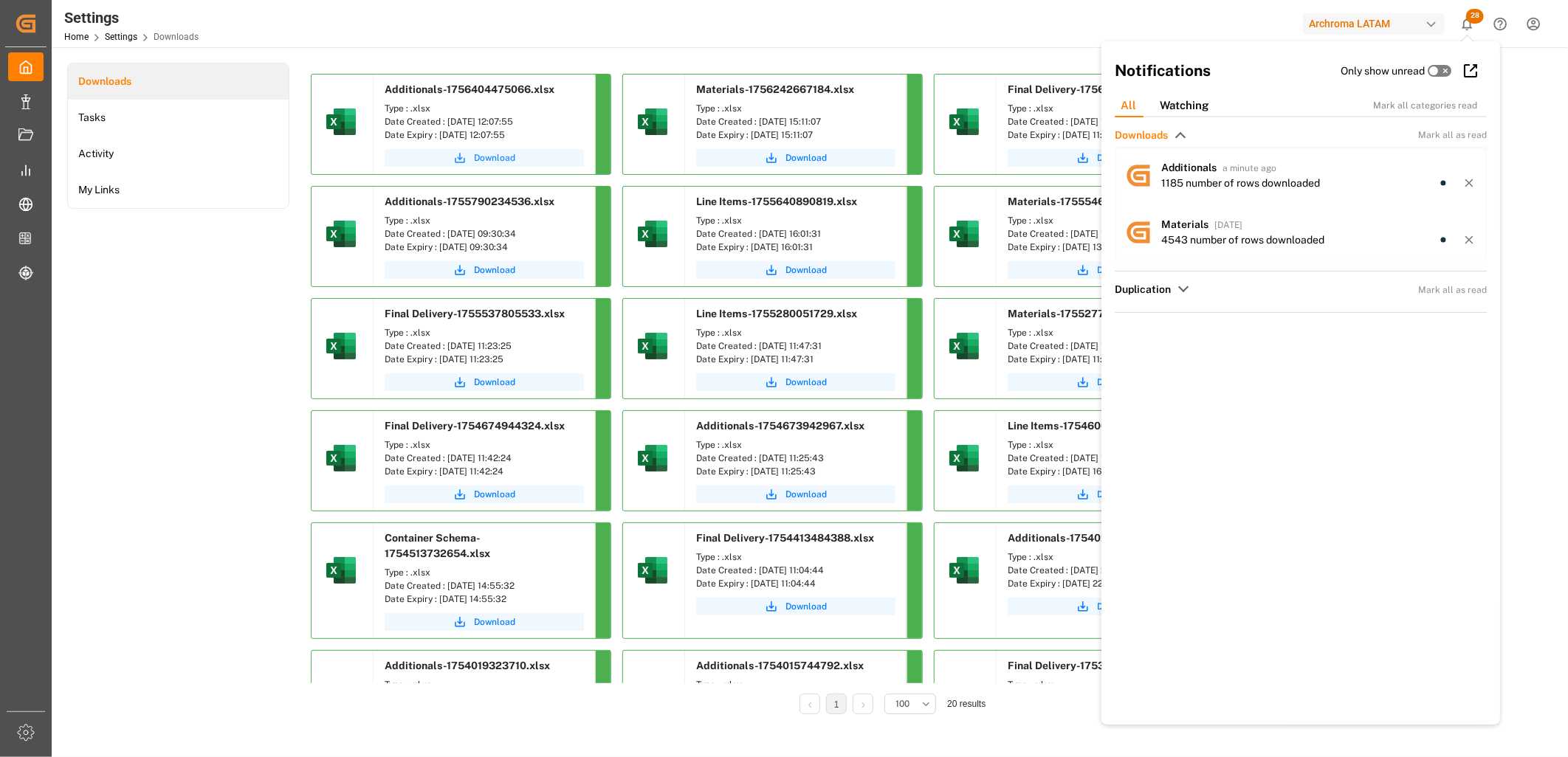
click at [496, 157] on span "Download" at bounding box center [495, 157] width 41 height 13
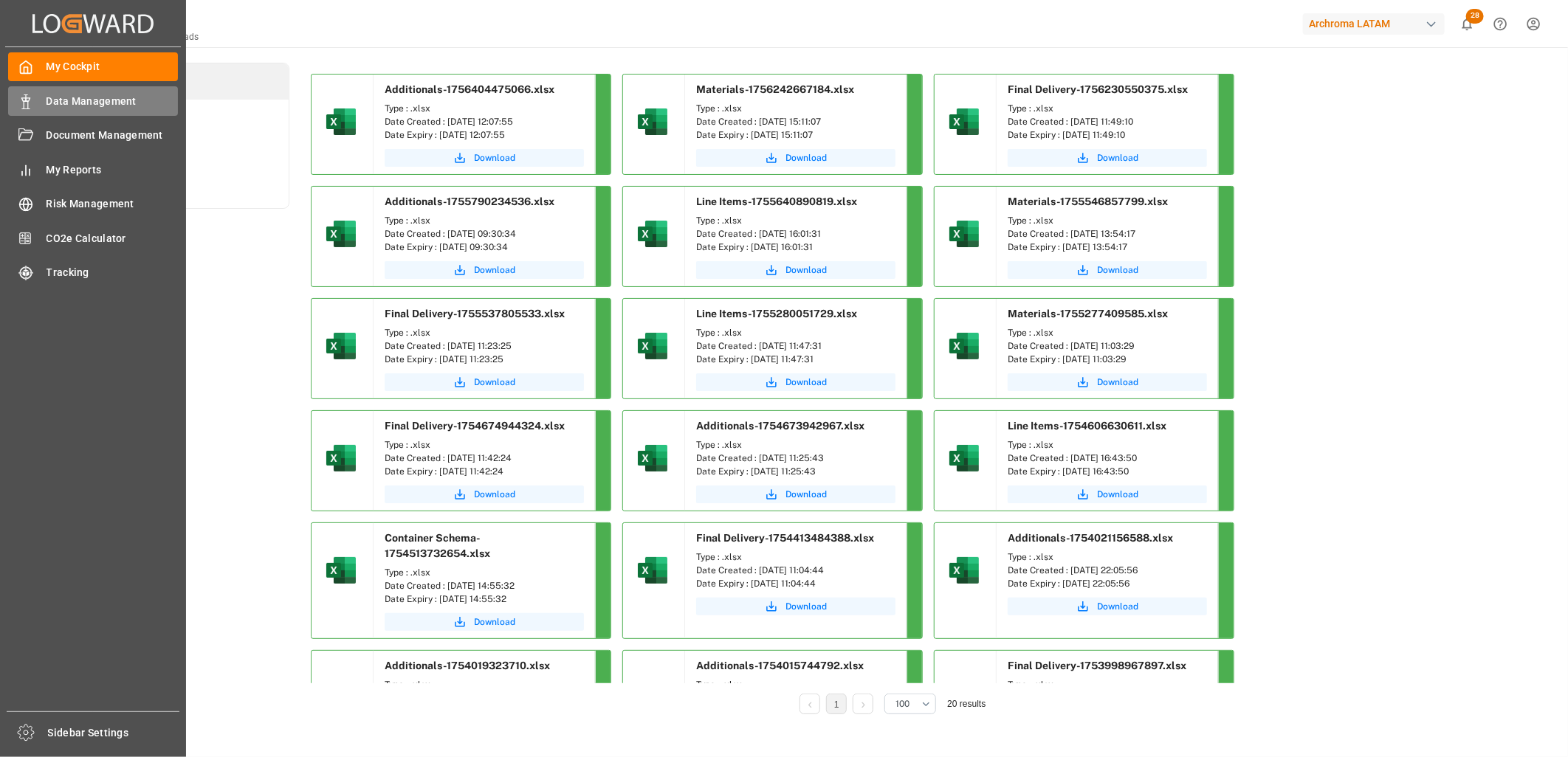
click at [70, 94] on span "Data Management" at bounding box center [113, 101] width 132 height 15
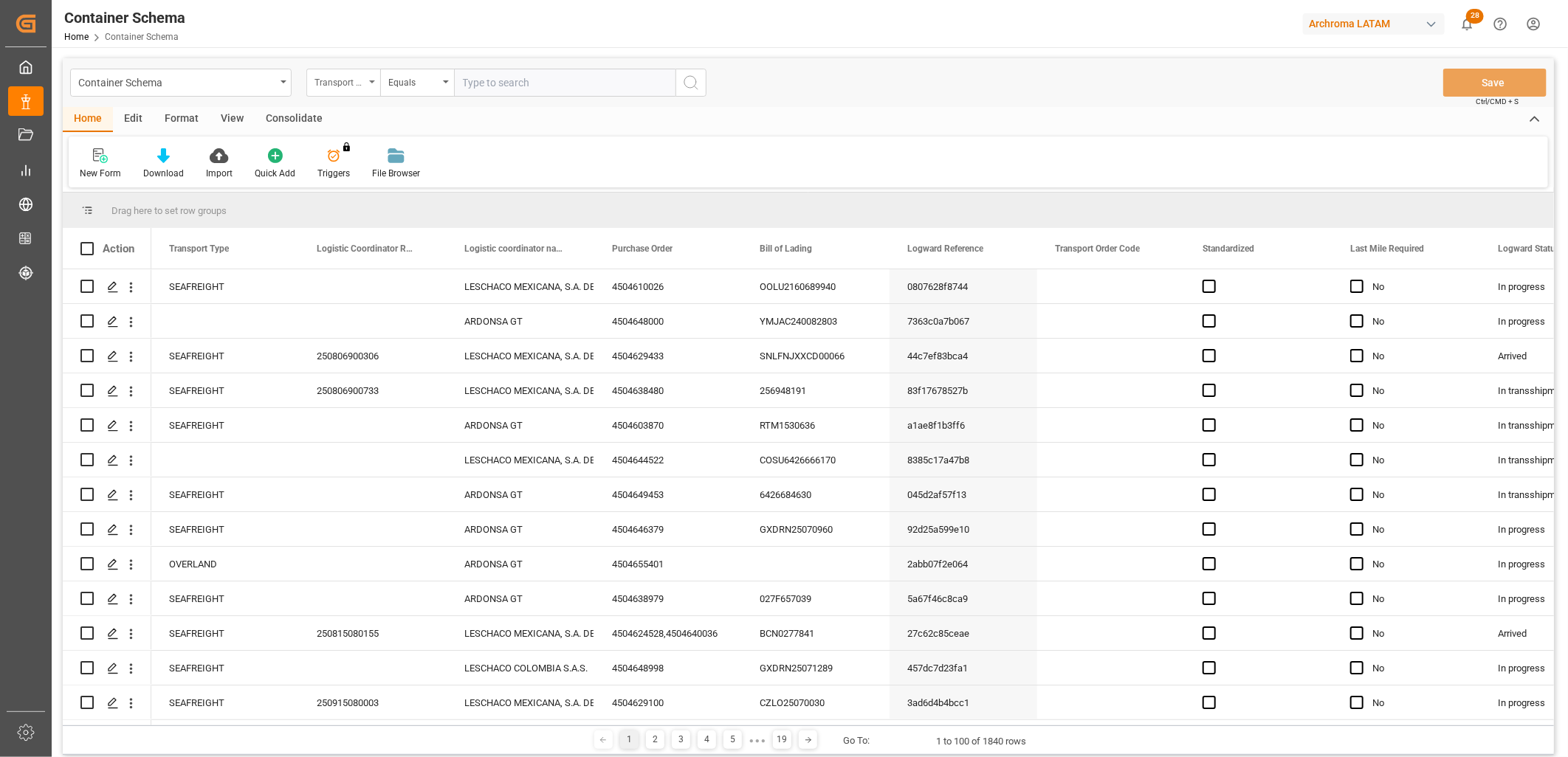
click at [358, 84] on div "Transport Type" at bounding box center [339, 81] width 50 height 17
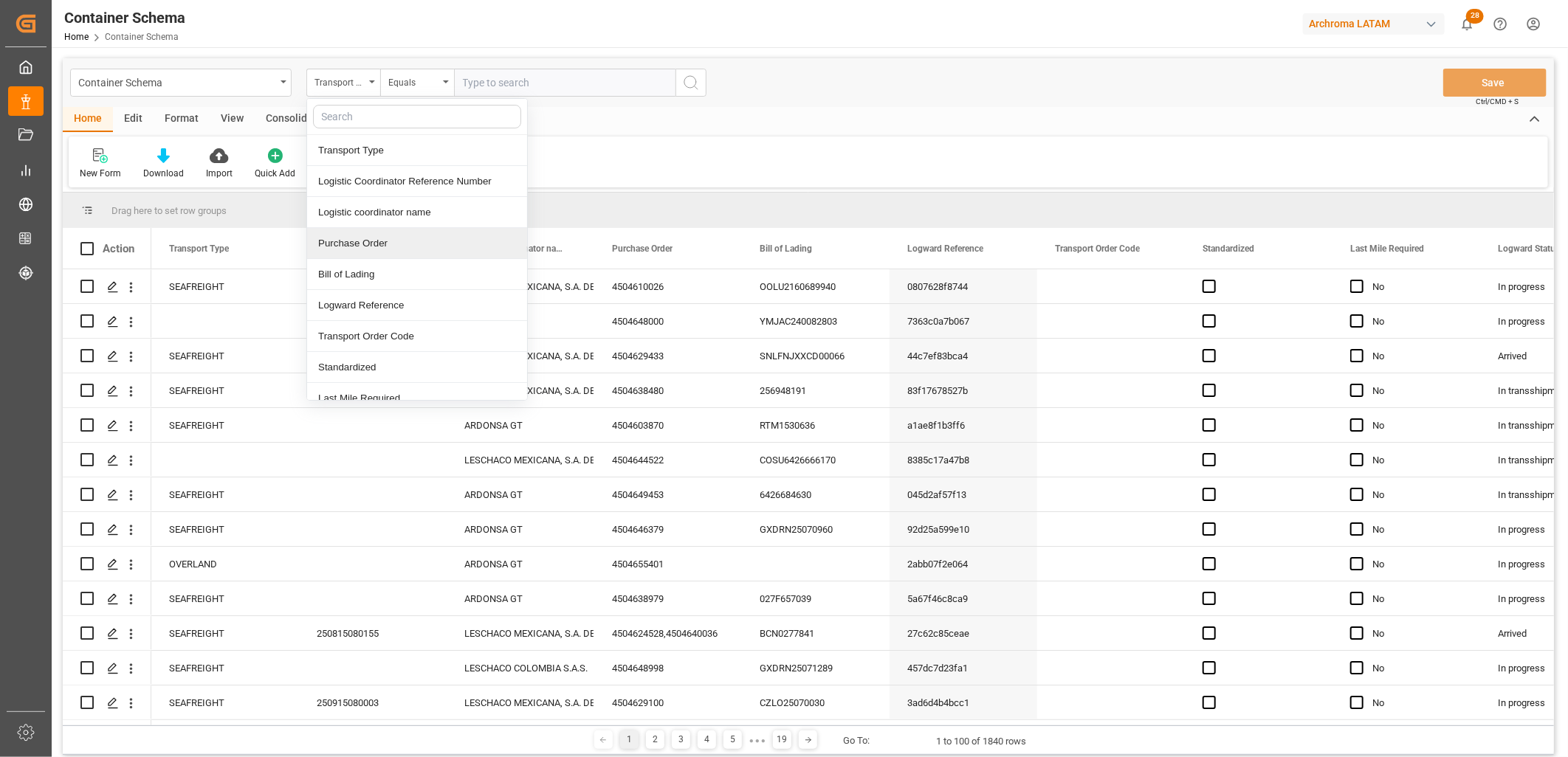
click at [381, 247] on div "Purchase Order" at bounding box center [417, 243] width 220 height 31
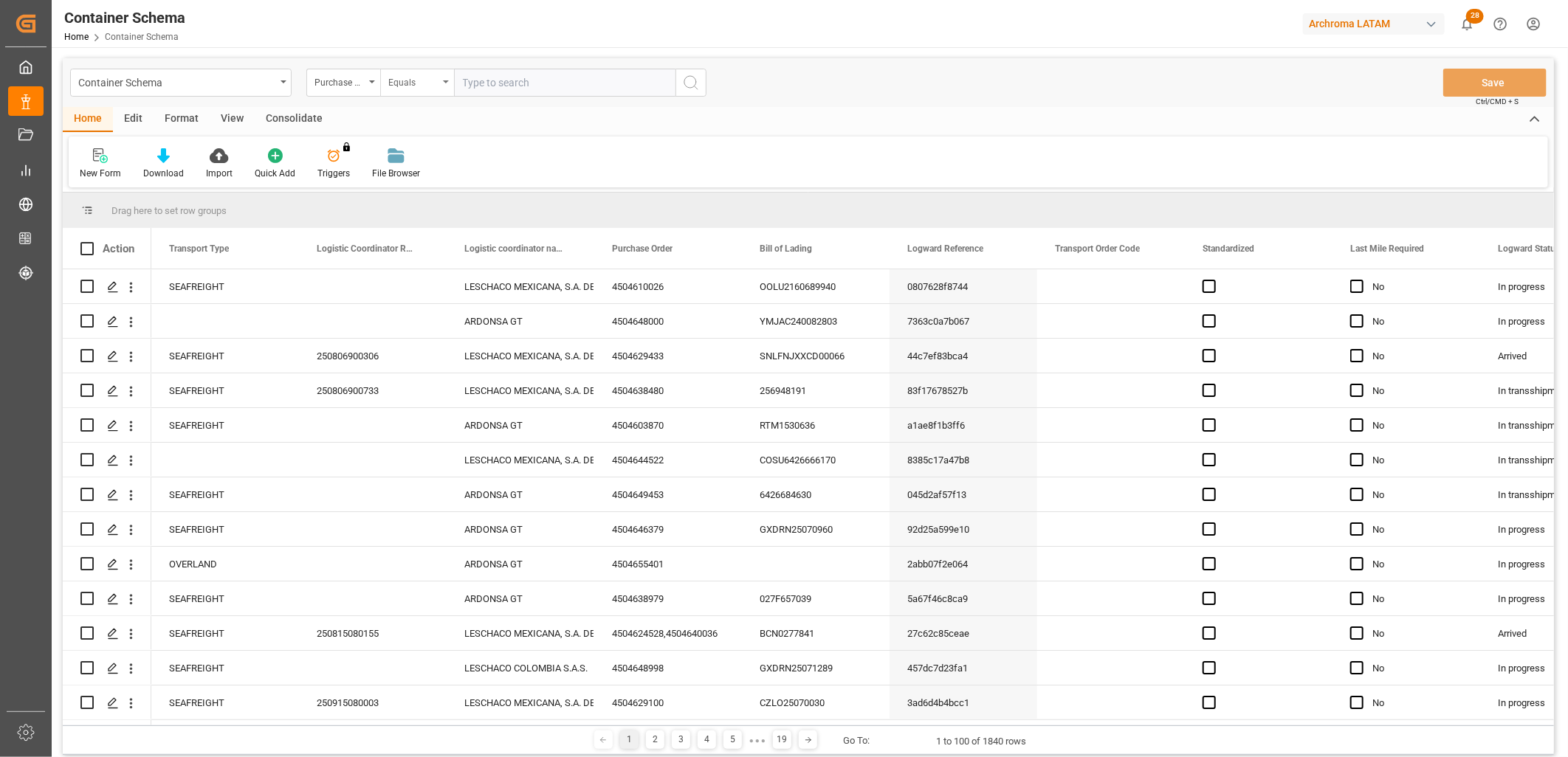
click at [427, 82] on div "Equals" at bounding box center [413, 81] width 50 height 17
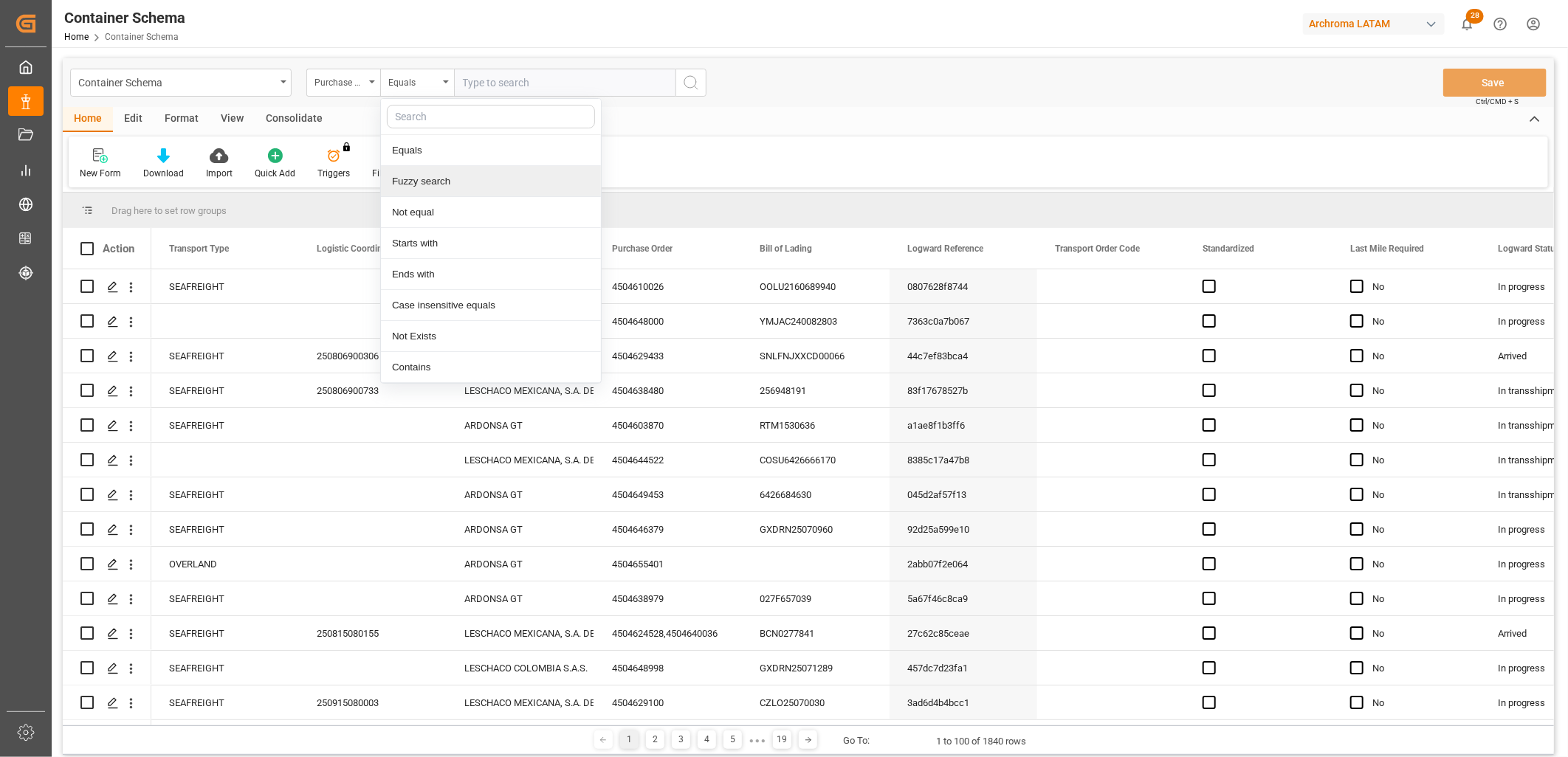
click at [437, 193] on div "Fuzzy search" at bounding box center [491, 181] width 220 height 31
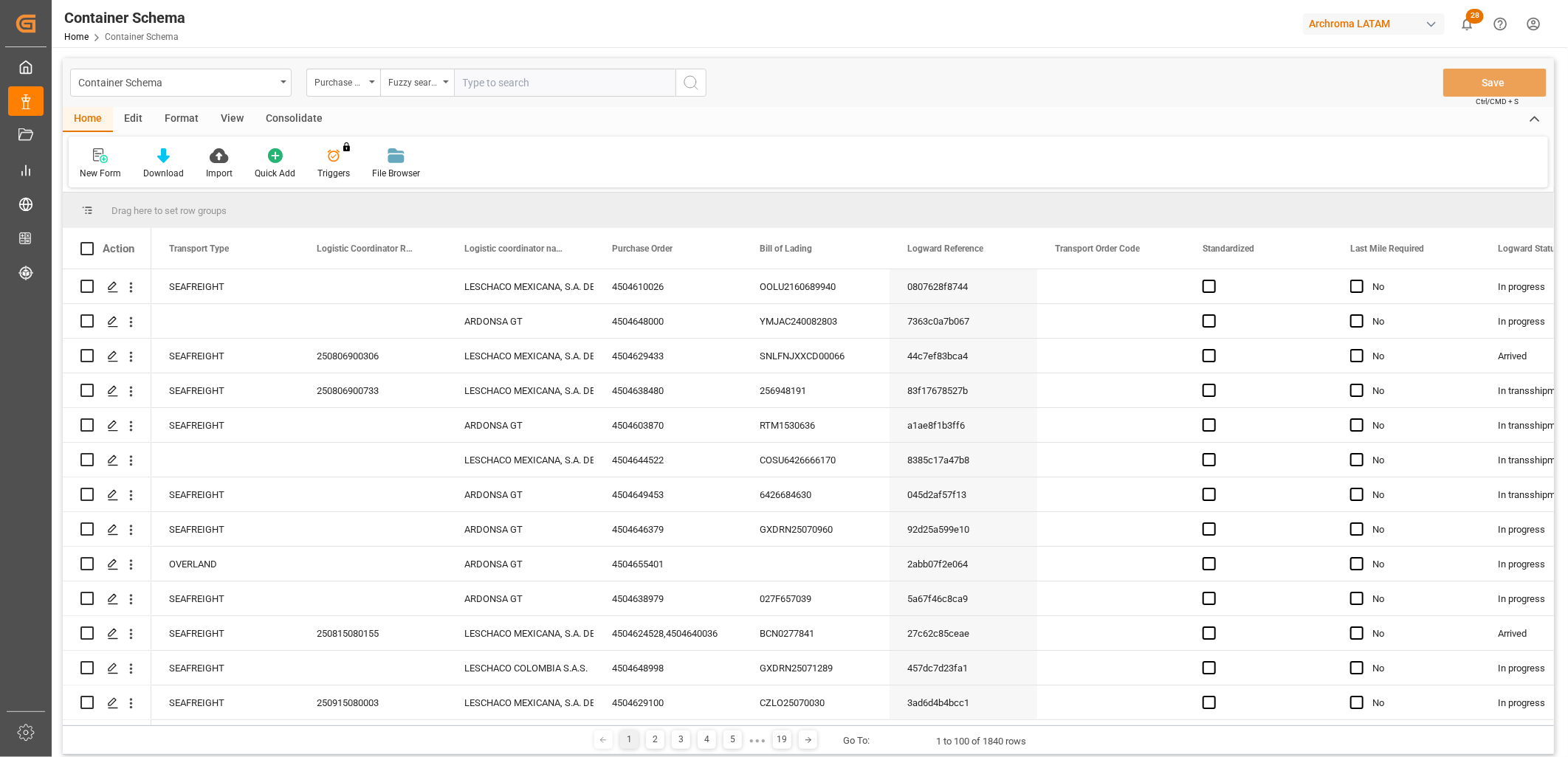
paste input "4504589336"
type input "4504589336"
click at [686, 84] on icon "search button" at bounding box center [690, 82] width 17 height 17
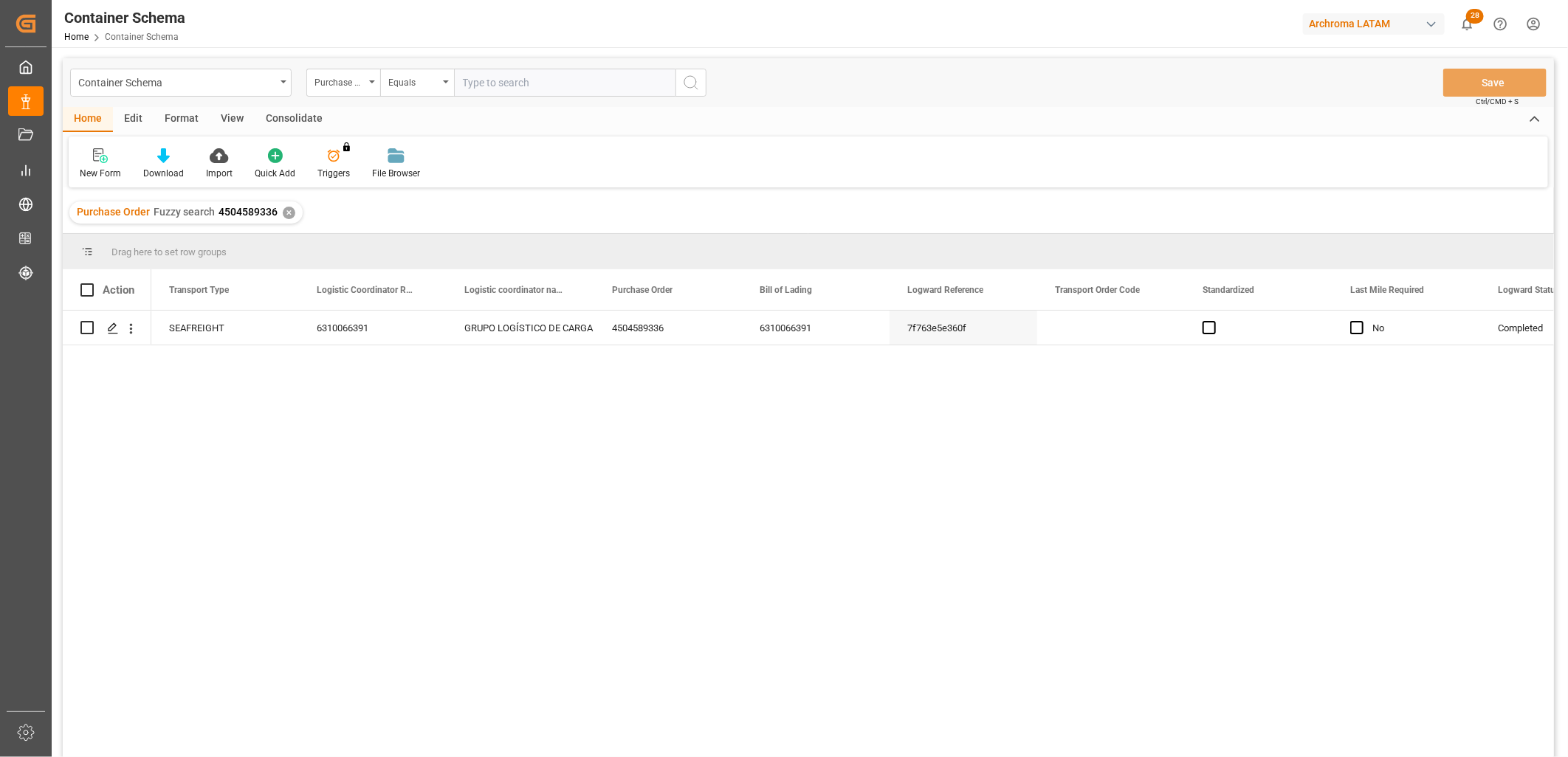
click at [283, 214] on div "✕" at bounding box center [289, 213] width 12 height 12
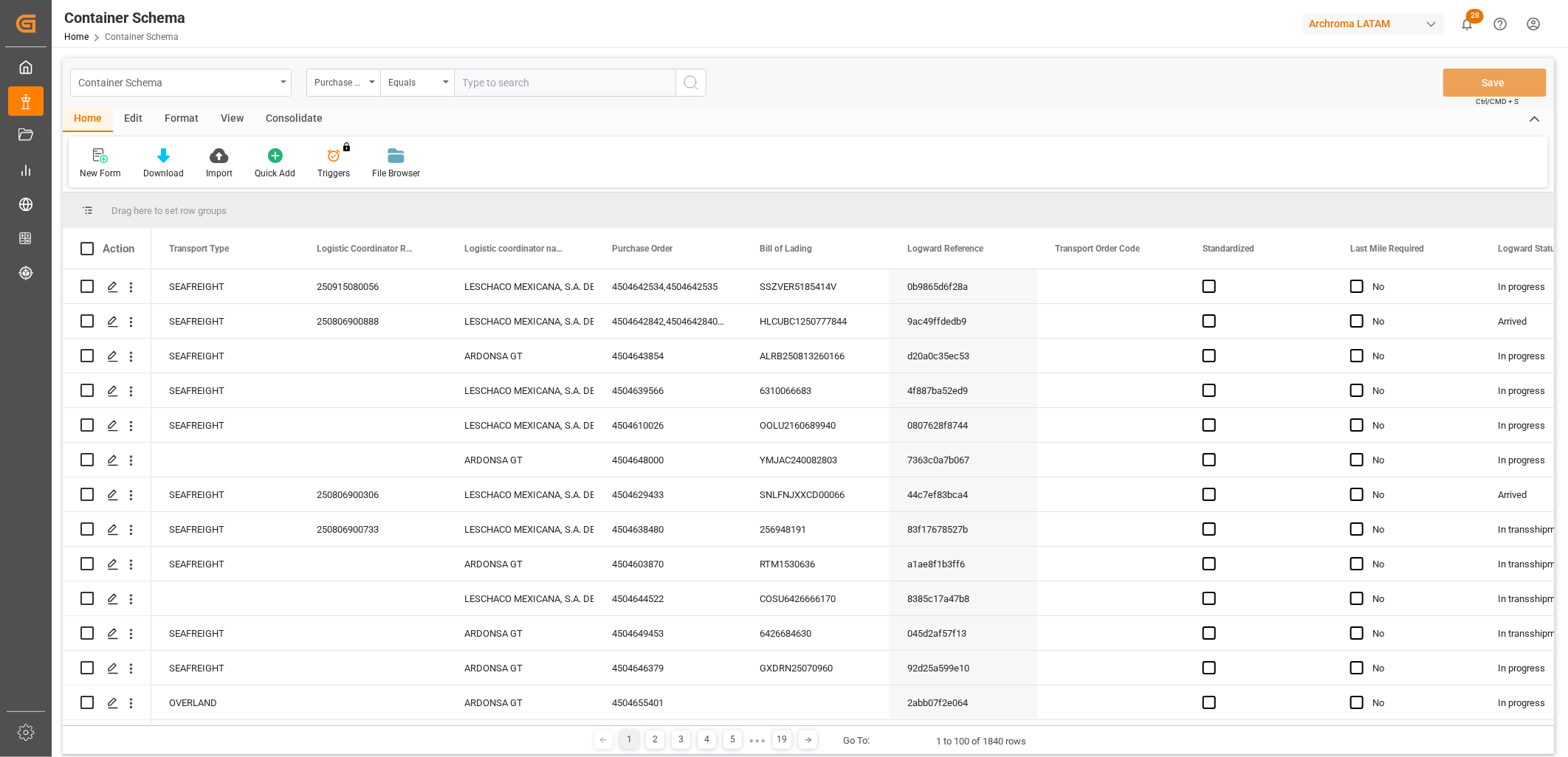
click at [281, 84] on div "Container Schema" at bounding box center [180, 82] width 221 height 28
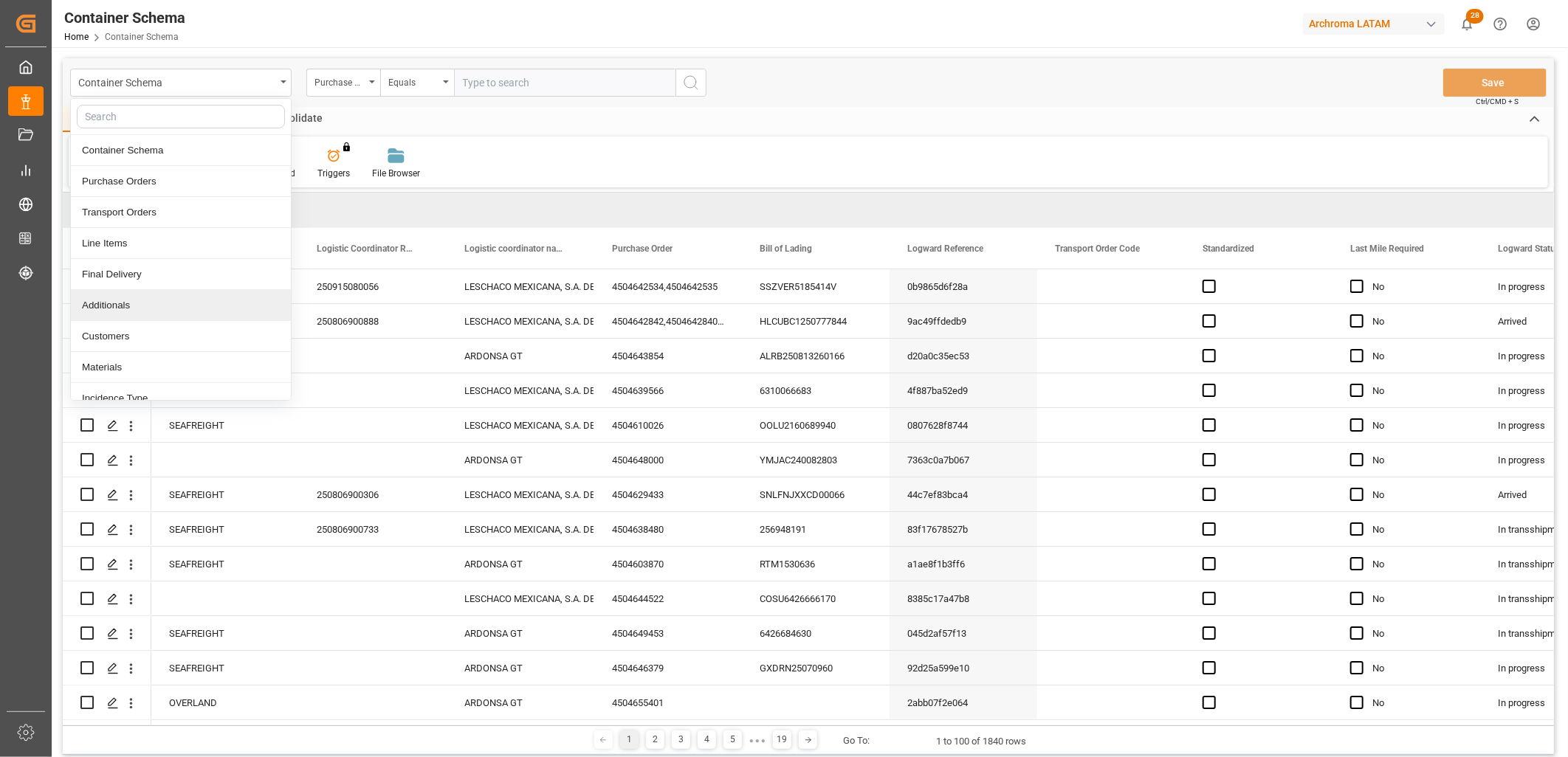
click at [135, 308] on div "Additionals" at bounding box center [180, 305] width 220 height 31
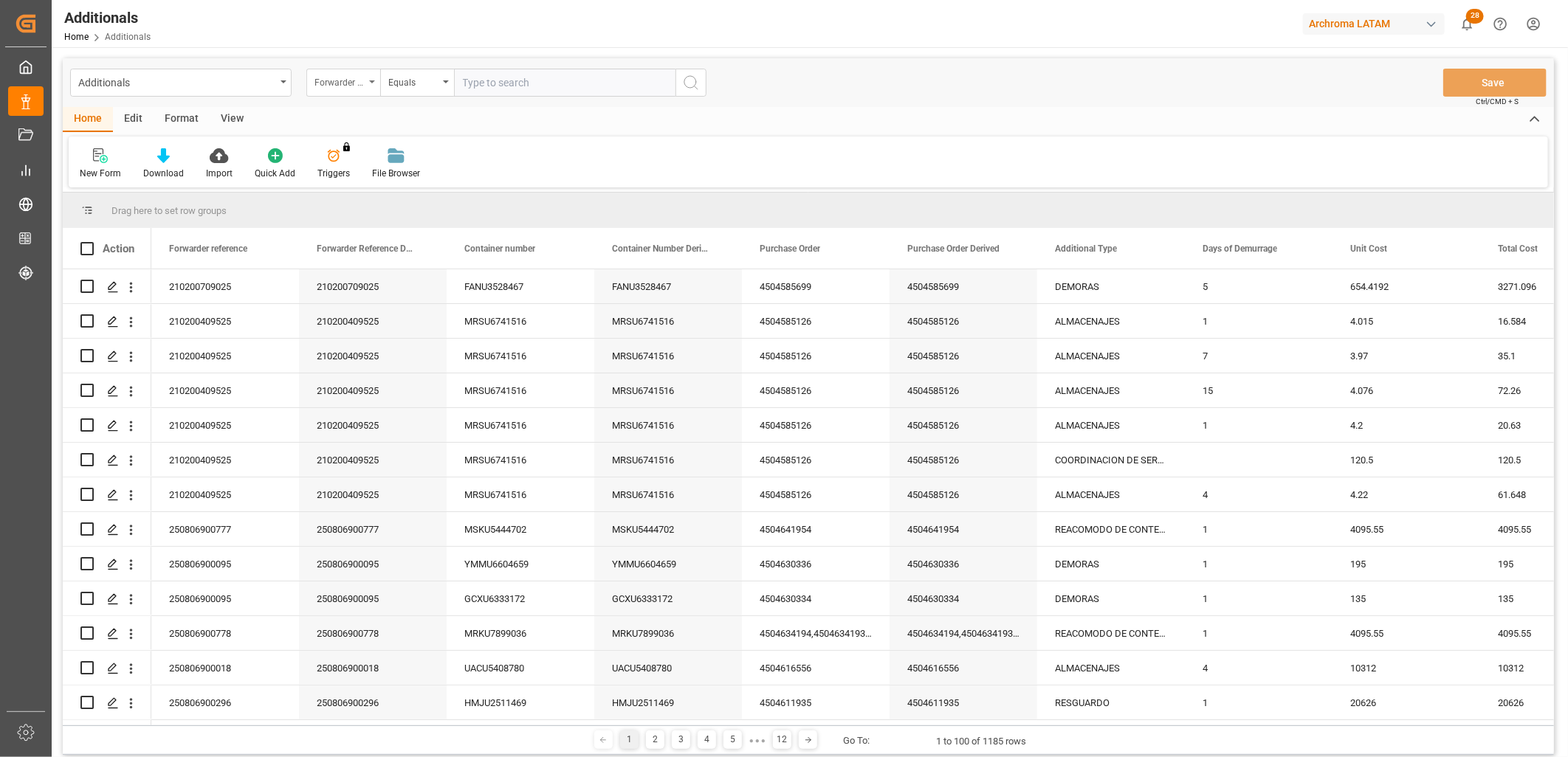
click at [357, 84] on div "Forwarder reference" at bounding box center [339, 81] width 50 height 17
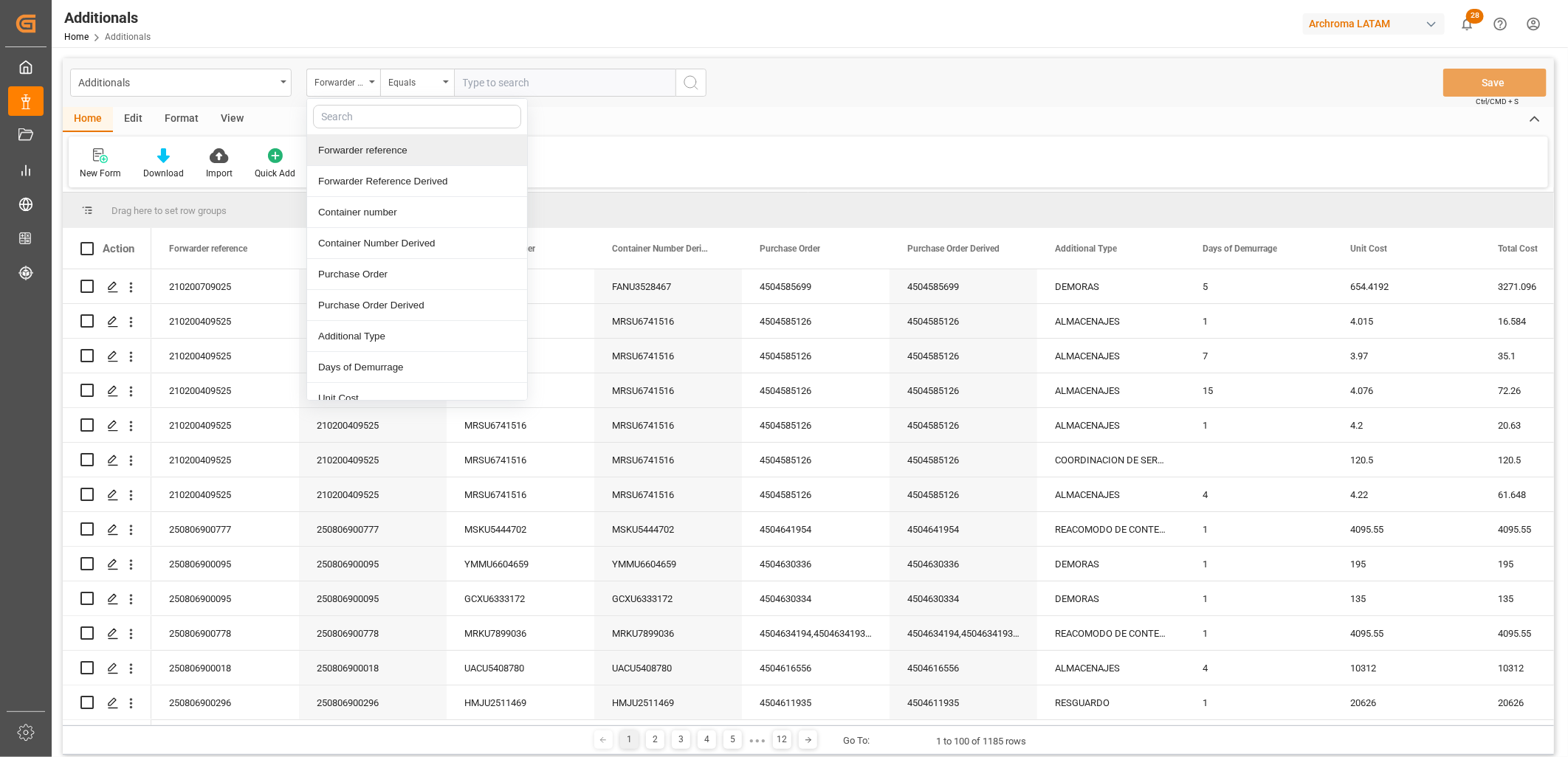
click at [364, 145] on div "Forwarder reference" at bounding box center [417, 151] width 220 height 31
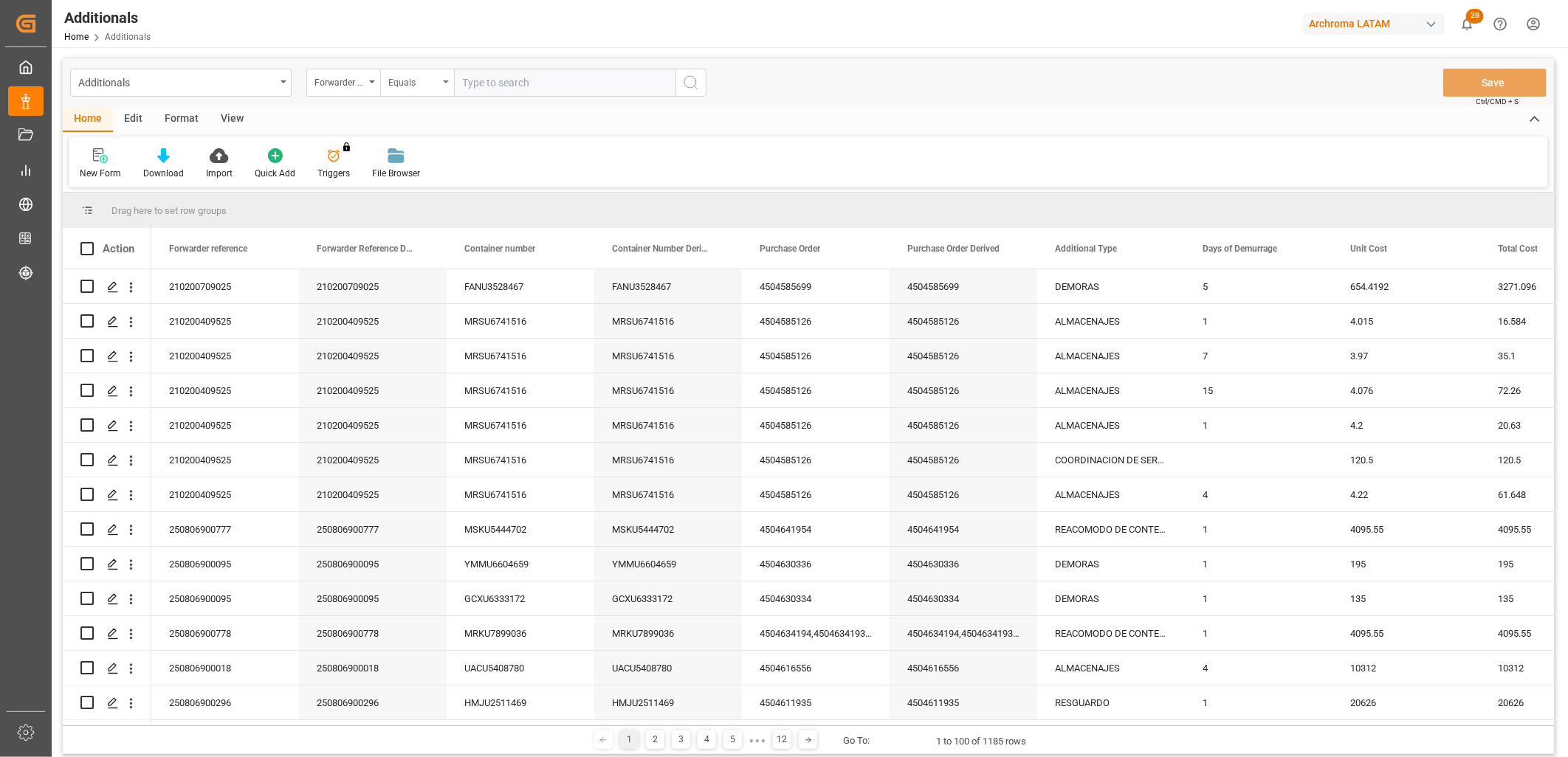
click at [419, 78] on div "Equals" at bounding box center [413, 81] width 50 height 17
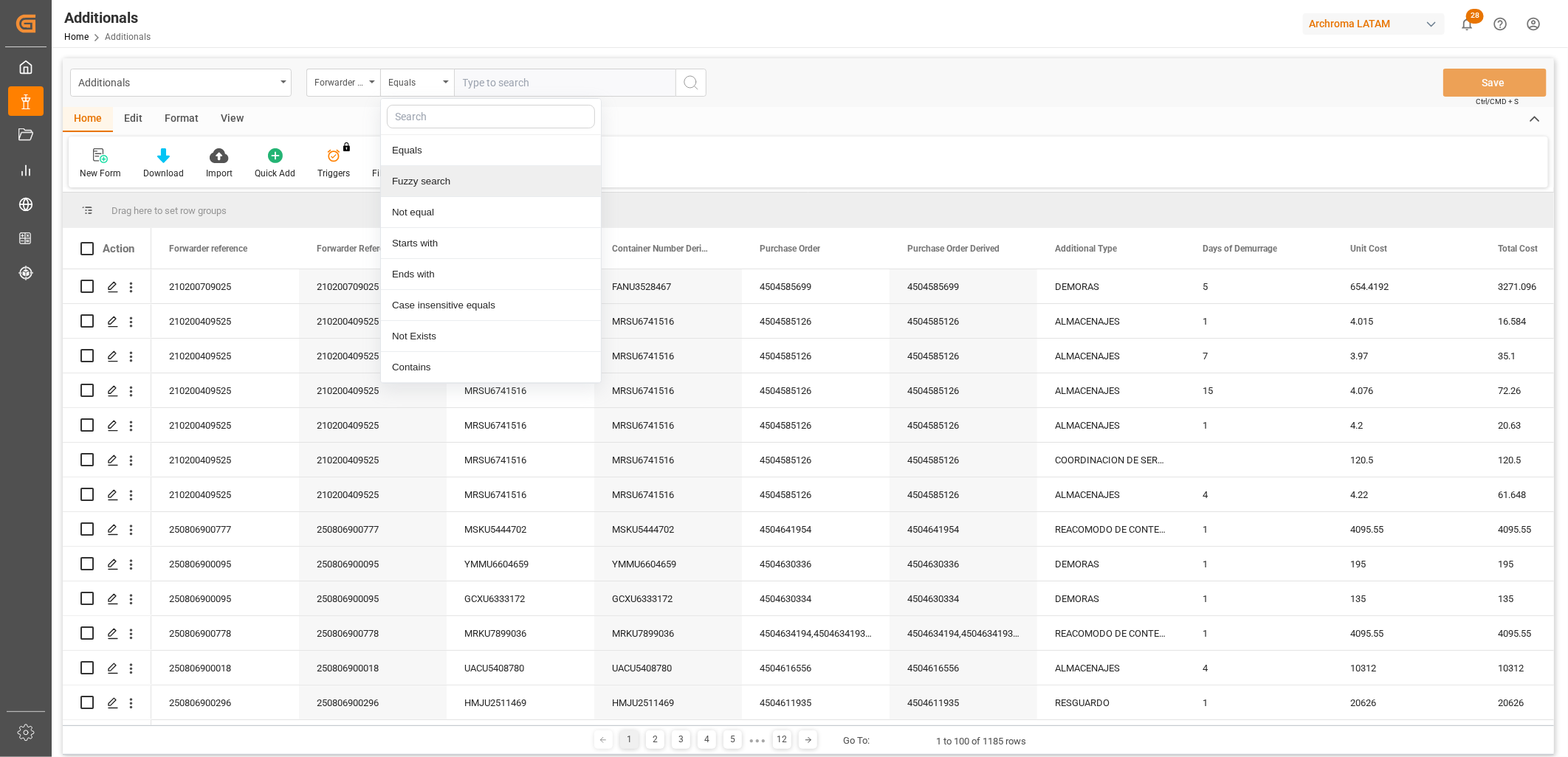
click at [444, 180] on div "Fuzzy search" at bounding box center [491, 181] width 220 height 31
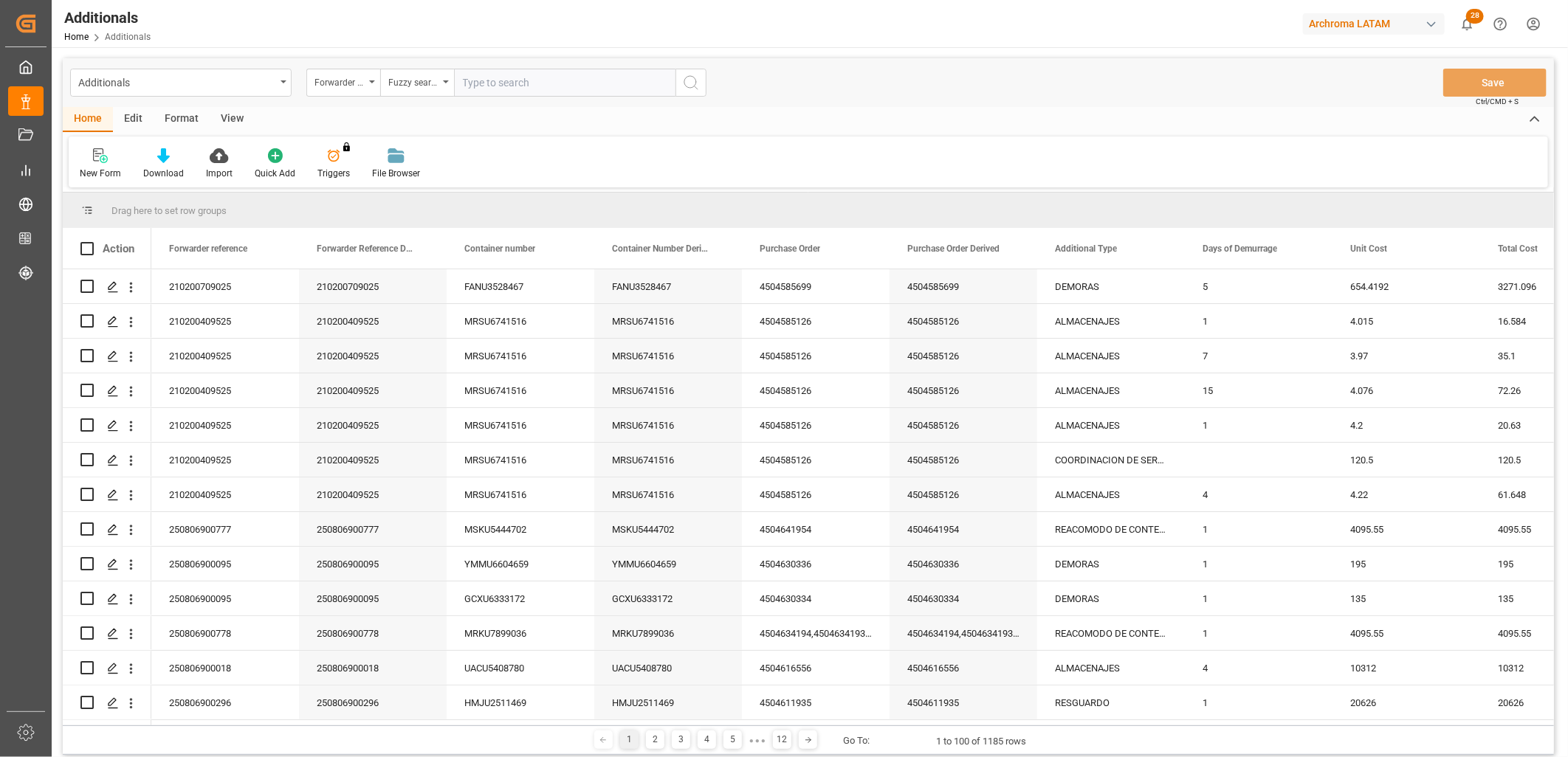
paste input "240406900005"
type input "240406900005"
click at [688, 86] on icon "search button" at bounding box center [690, 82] width 17 height 17
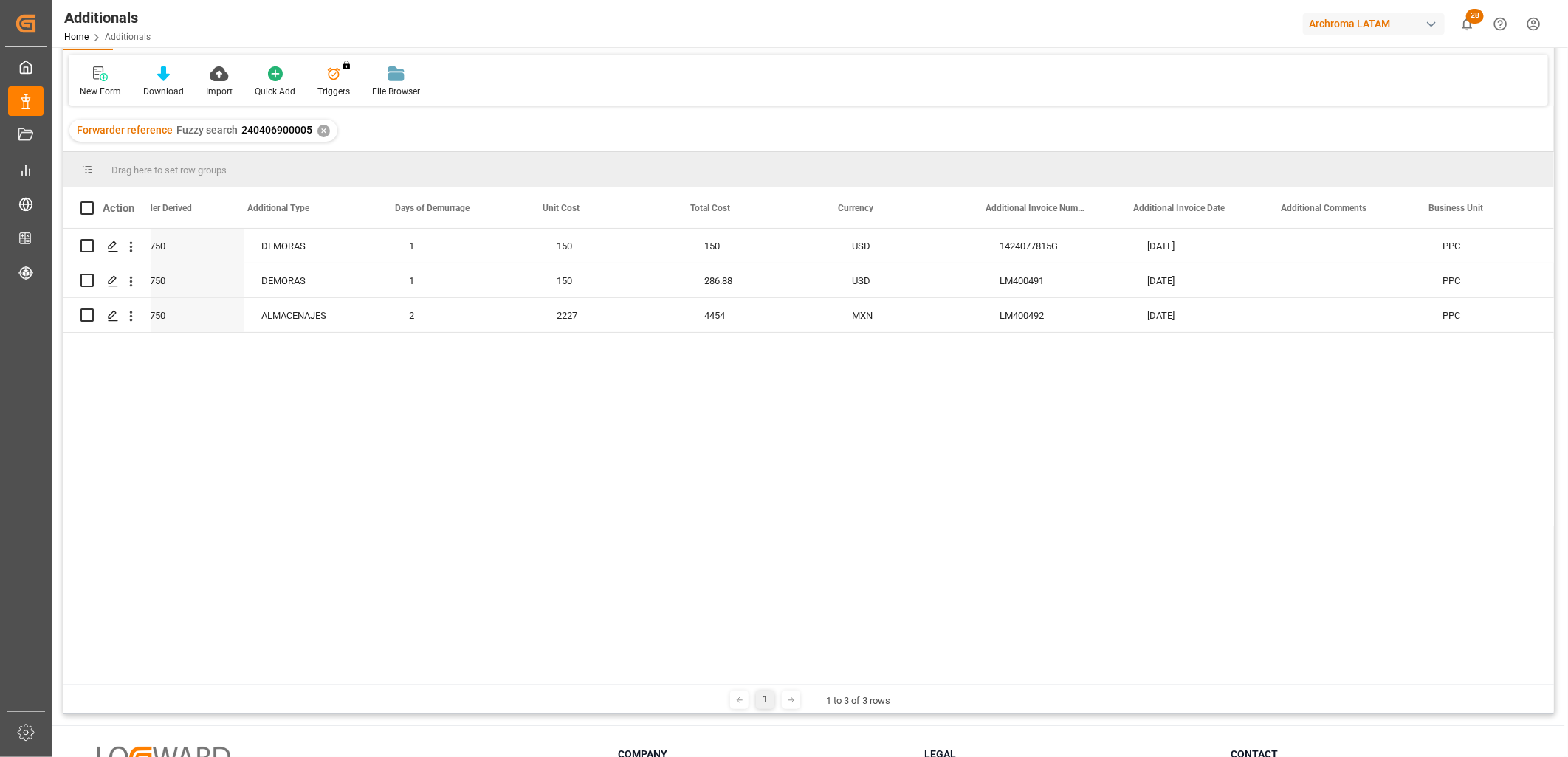
scroll to position [0, 823]
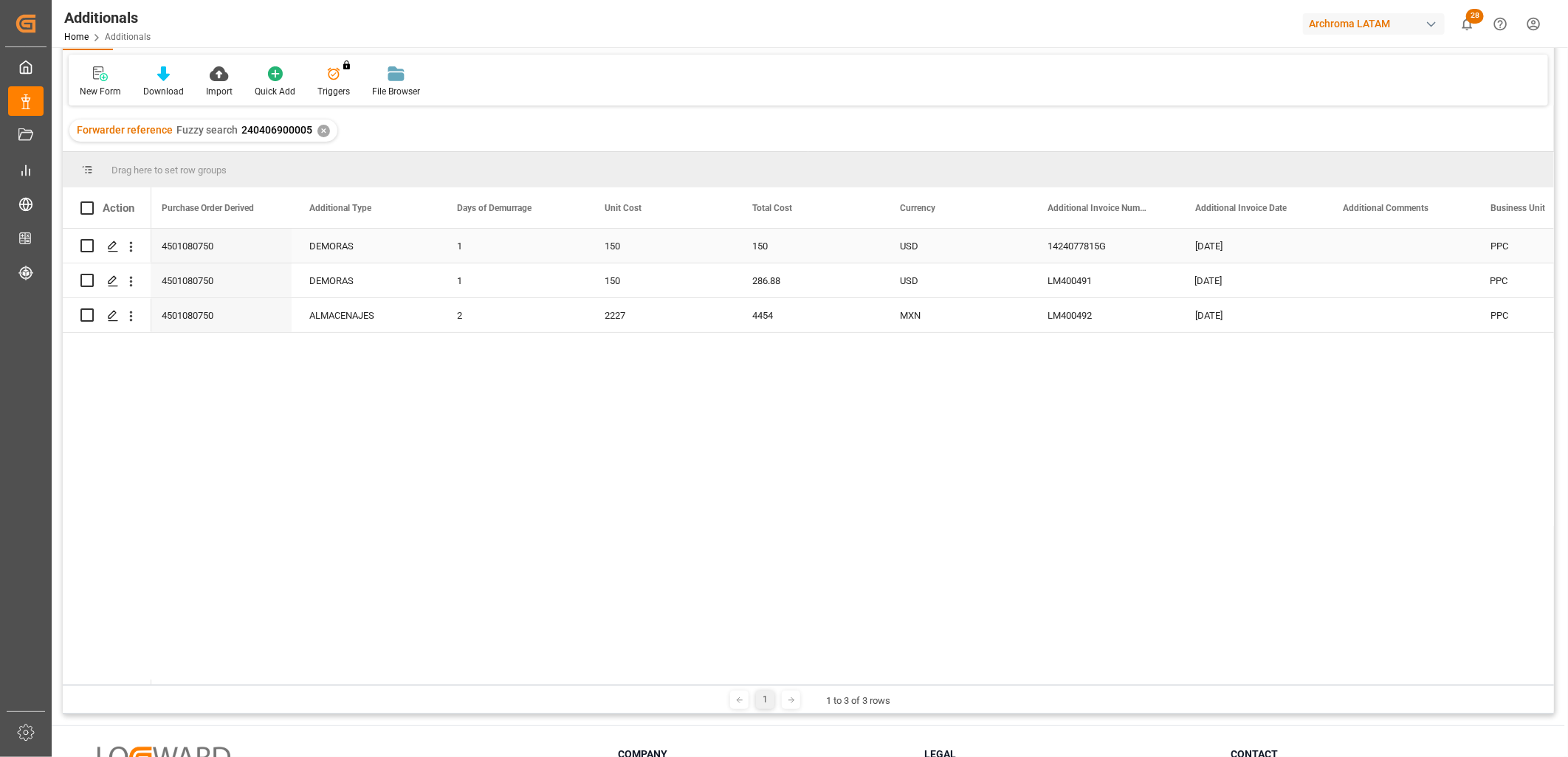
click at [778, 253] on div "150" at bounding box center [808, 246] width 148 height 34
click at [777, 289] on div "286.88" at bounding box center [808, 280] width 148 height 34
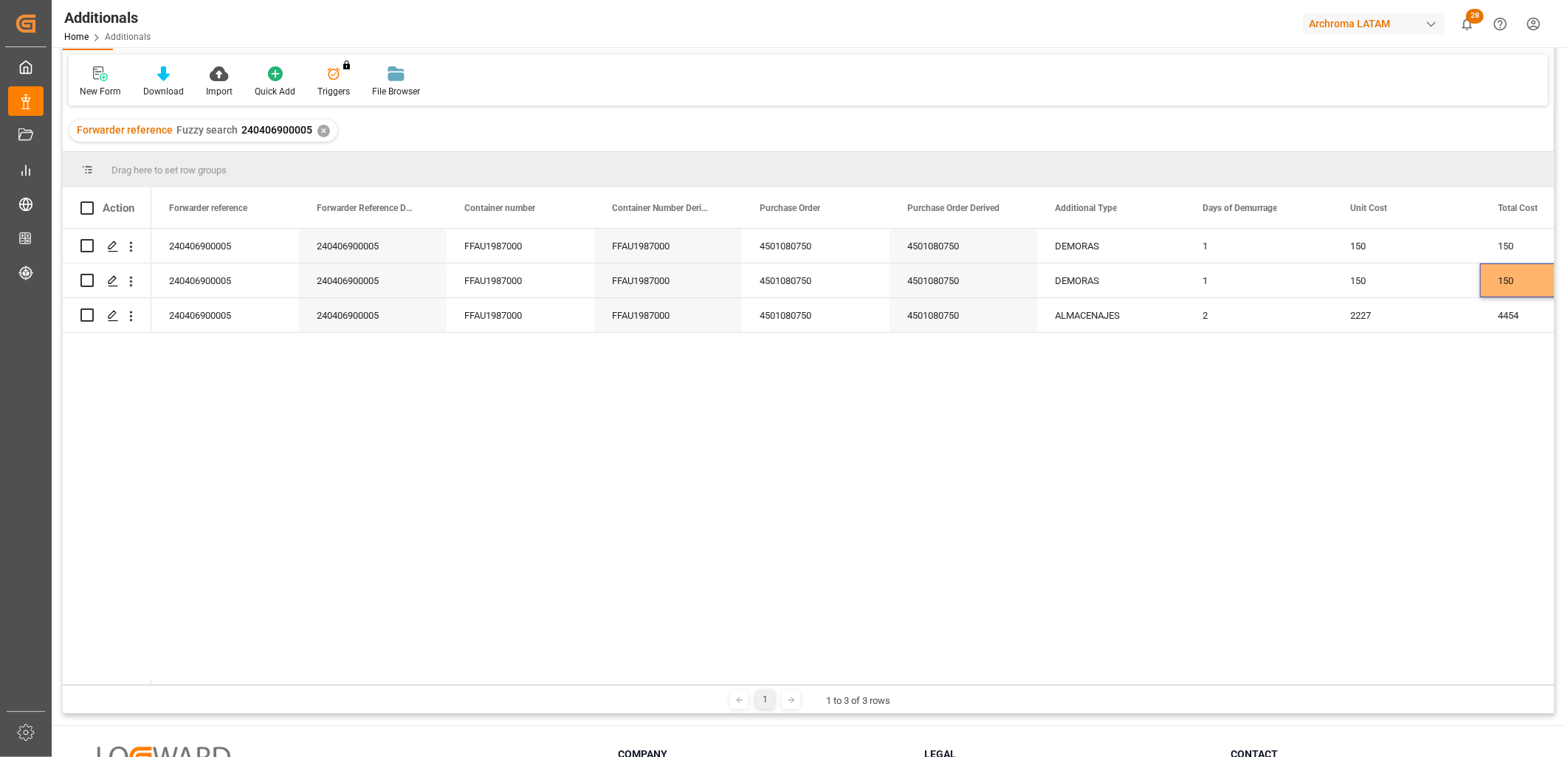
drag, startPoint x: 662, startPoint y: 685, endPoint x: 733, endPoint y: 685, distance: 71.0
click at [733, 685] on div "1 1 to 3 of 3 rows" at bounding box center [808, 699] width 1491 height 30
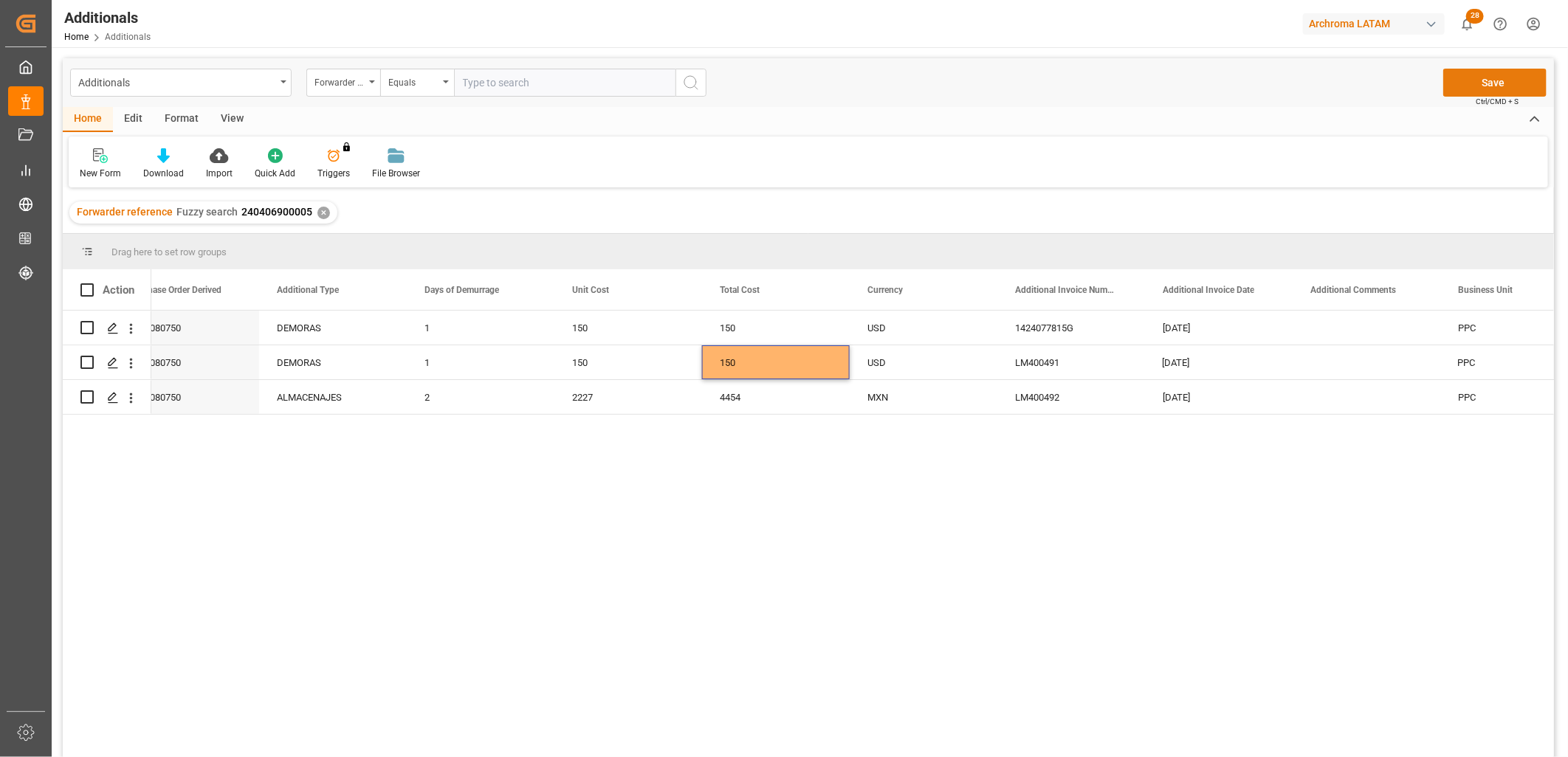
click at [1499, 85] on button "Save" at bounding box center [1495, 82] width 103 height 28
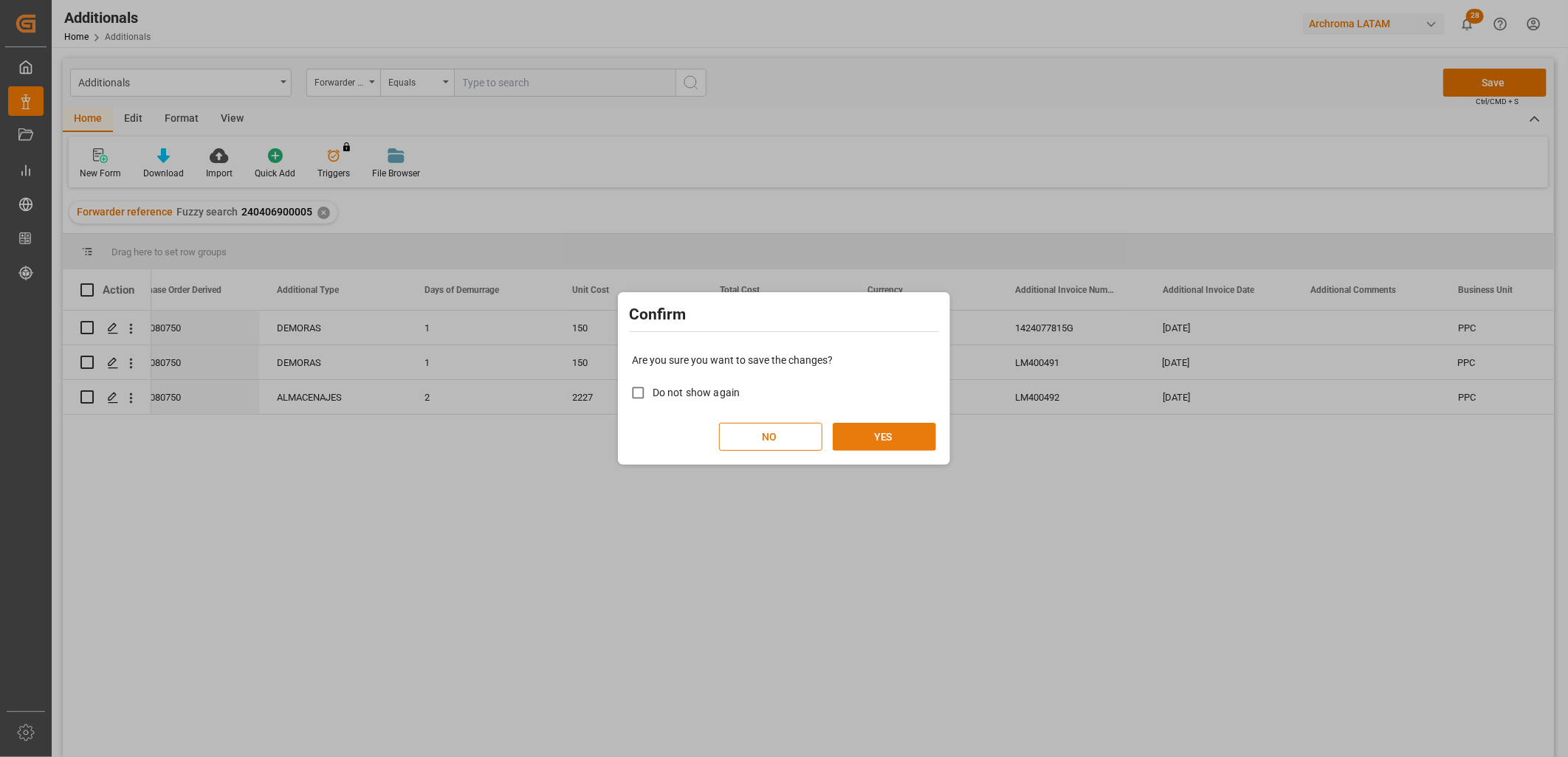
click at [898, 444] on button "YES" at bounding box center [884, 437] width 103 height 28
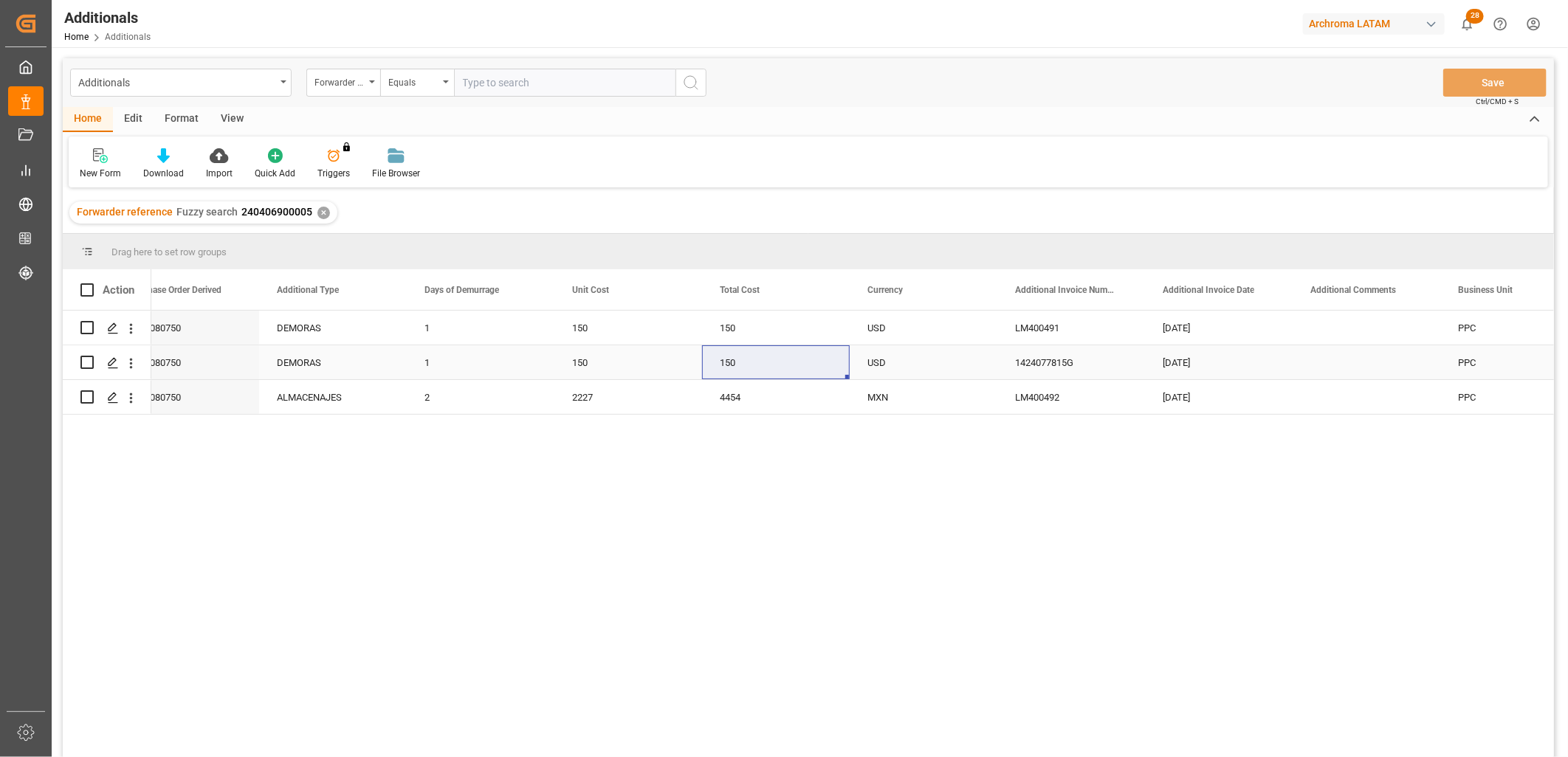
click at [83, 364] on input "Press Space to toggle row selection (unchecked)" at bounding box center [87, 362] width 13 height 13
checkbox input "true"
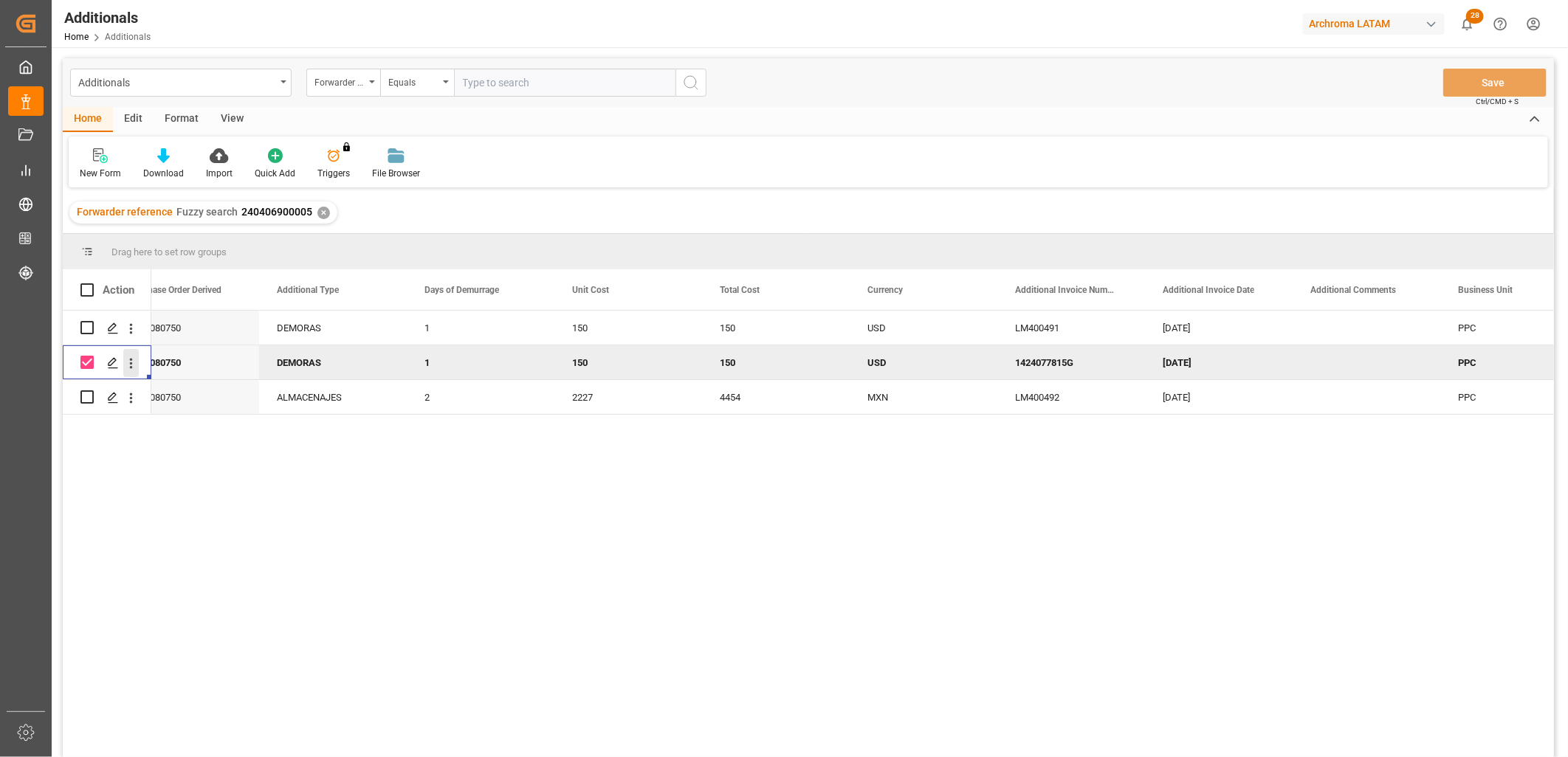
click at [129, 365] on icon "open menu" at bounding box center [131, 364] width 15 height 15
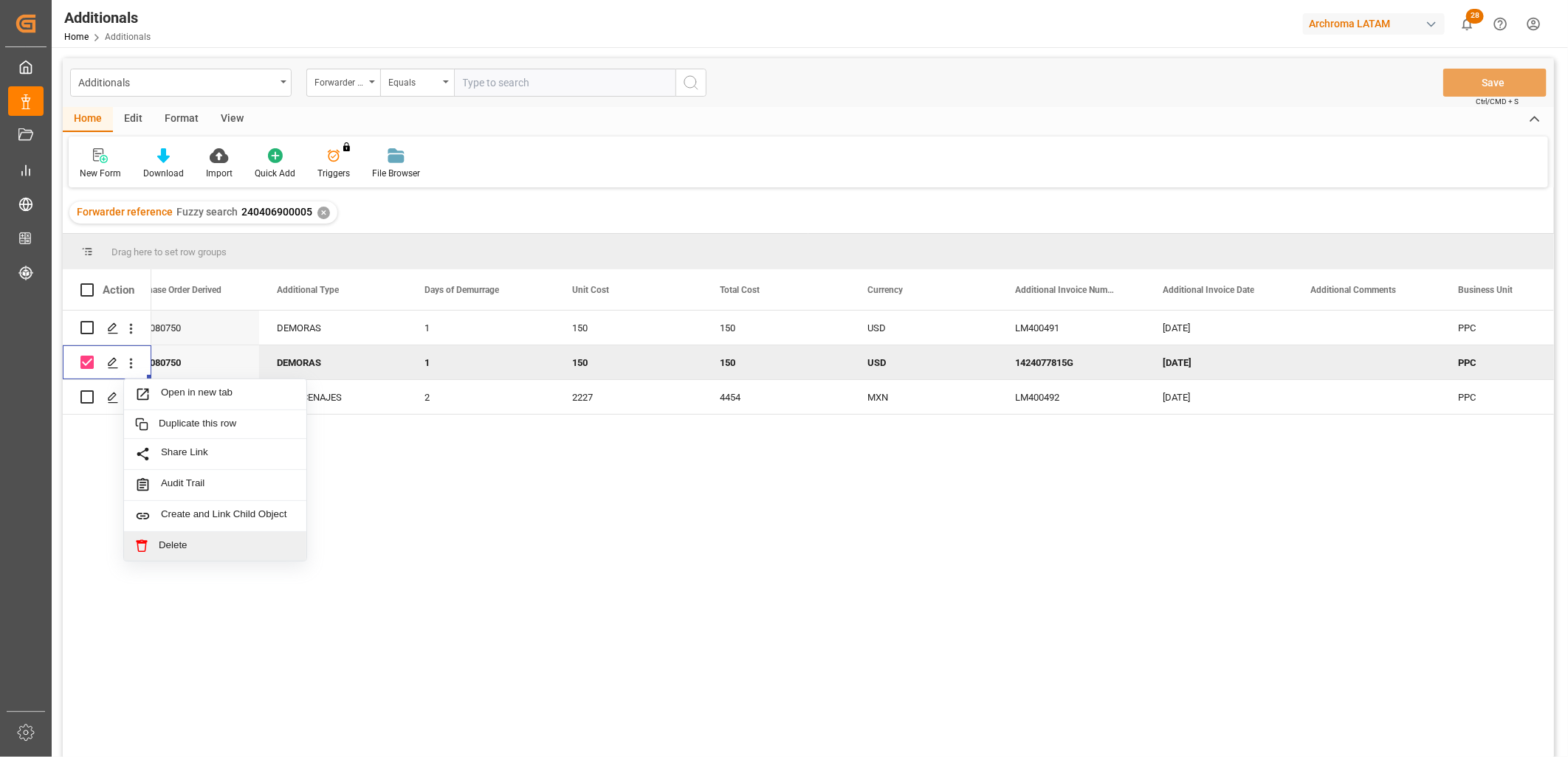
click at [197, 544] on span "Delete" at bounding box center [227, 545] width 136 height 13
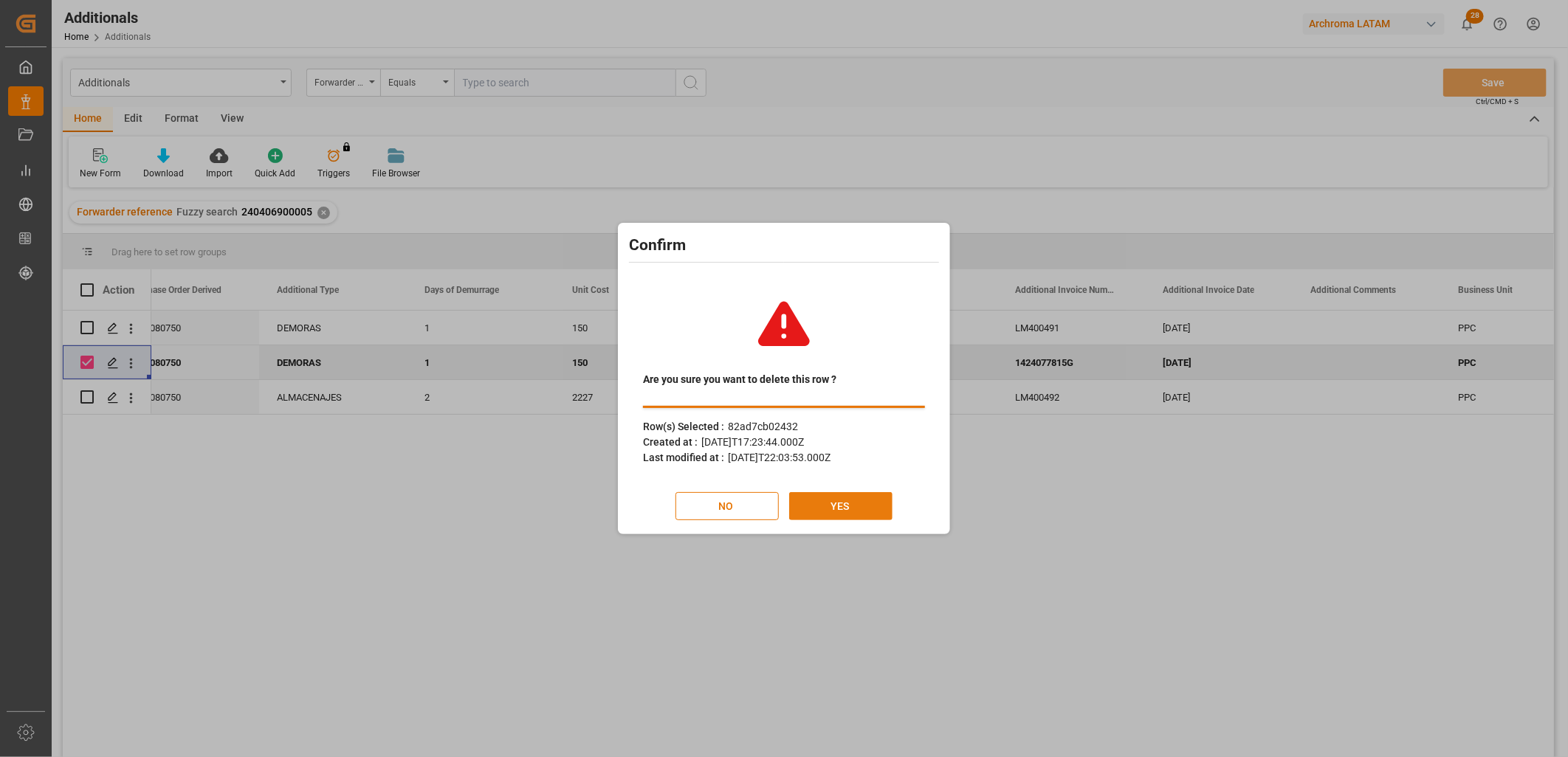
click at [852, 507] on button "YES" at bounding box center [841, 506] width 103 height 28
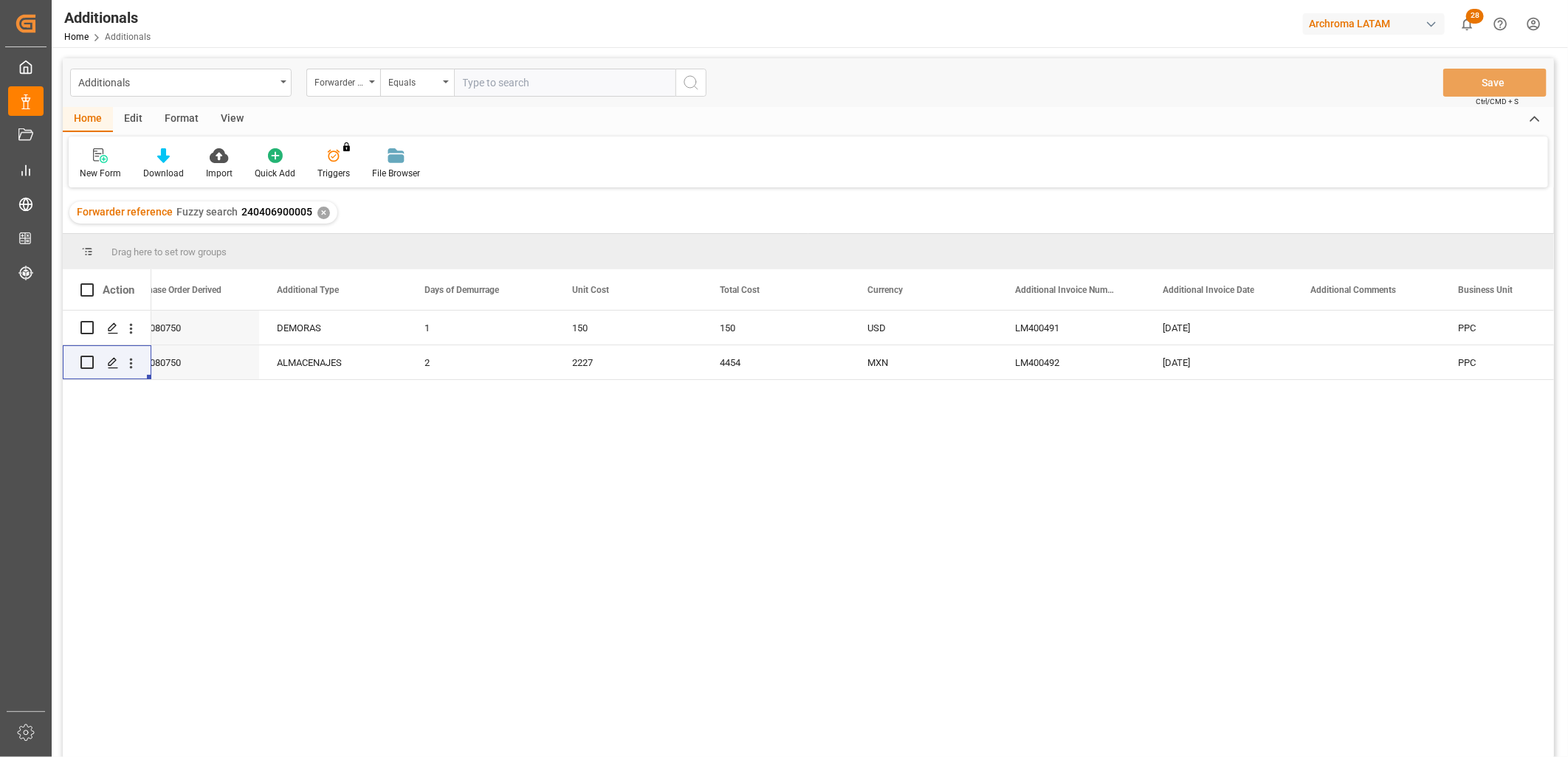
click at [320, 210] on div "✕" at bounding box center [323, 213] width 12 height 12
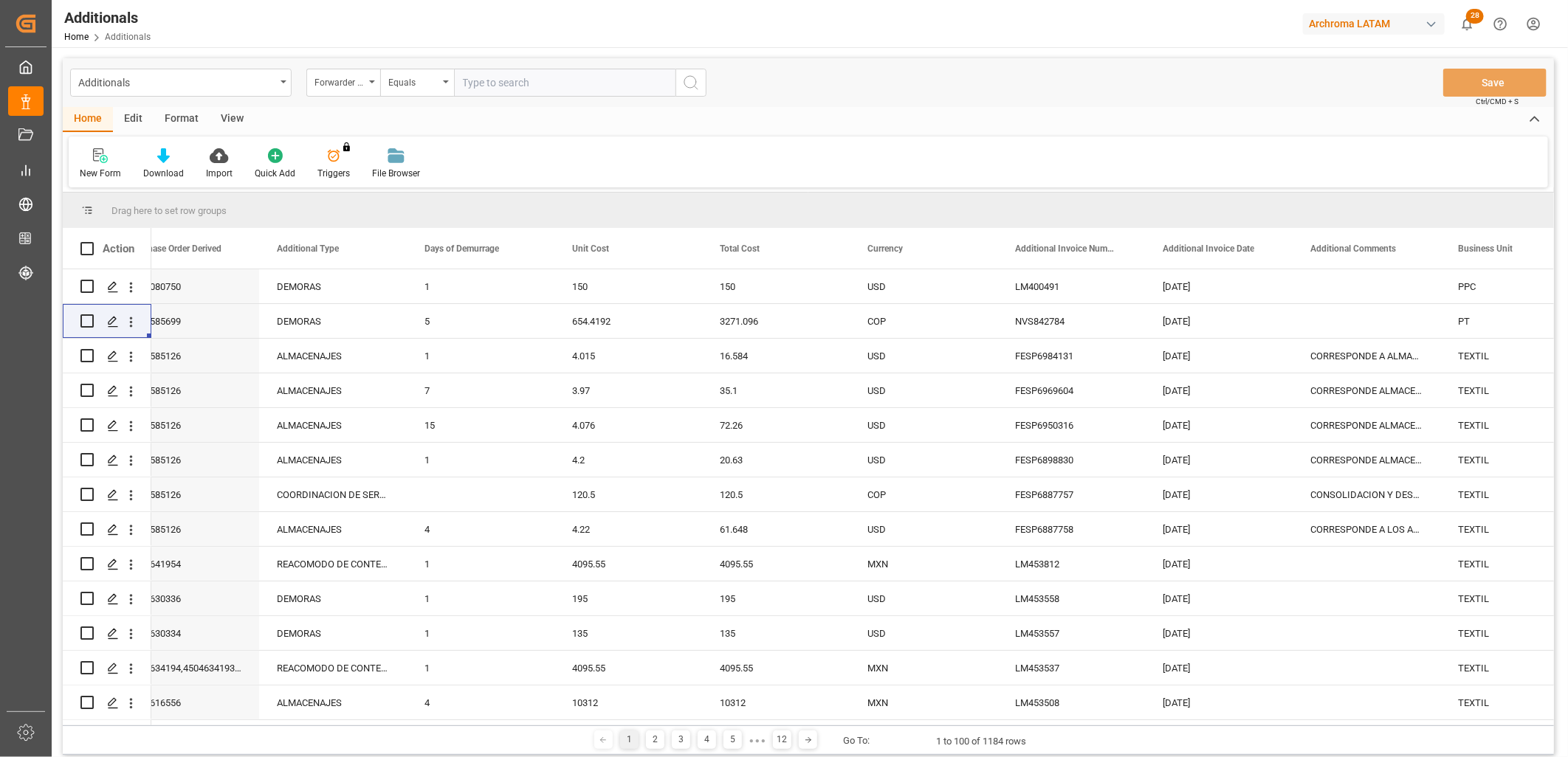
click at [514, 82] on input "text" at bounding box center [565, 82] width 221 height 28
paste input "250815080005"
type input "250815080005"
click at [682, 85] on icon "search button" at bounding box center [690, 82] width 17 height 17
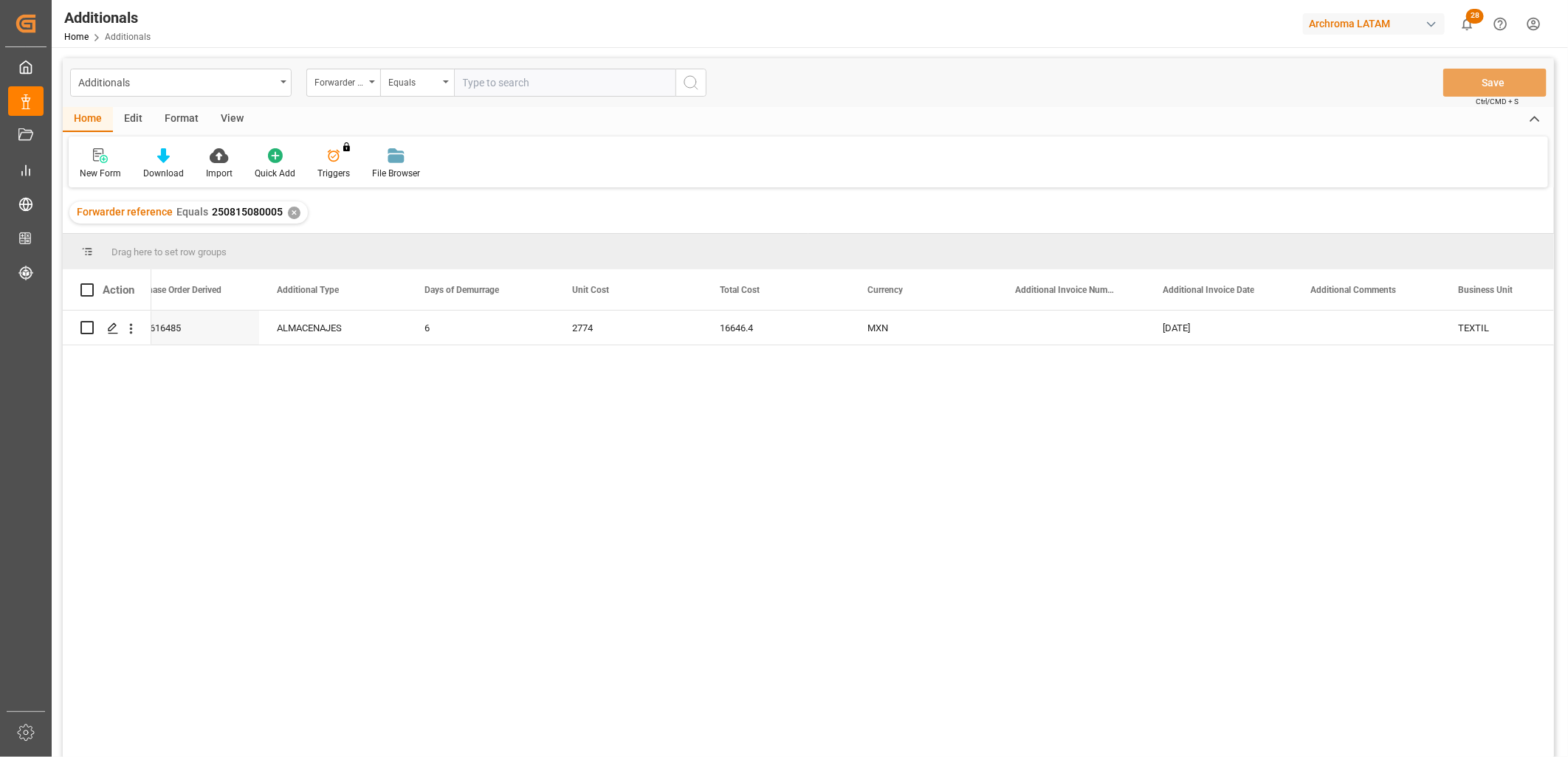
click at [1244, 393] on div "4504616485 4504616485 ALMACENAJES 6 2774 16646.4 MXN 20-08-2025 TEXTIL TEXTIL" at bounding box center [852, 539] width 1402 height 456
click at [1061, 339] on div "Press SPACE to select this row." at bounding box center [1071, 327] width 148 height 34
click at [1051, 333] on div "Press SPACE to select this row." at bounding box center [1071, 327] width 148 height 34
click at [1051, 333] on div "Press SPACE to select this row." at bounding box center [1071, 327] width 148 height 34
click at [1035, 331] on input "Press SPACE to select this row." at bounding box center [1070, 336] width 124 height 28
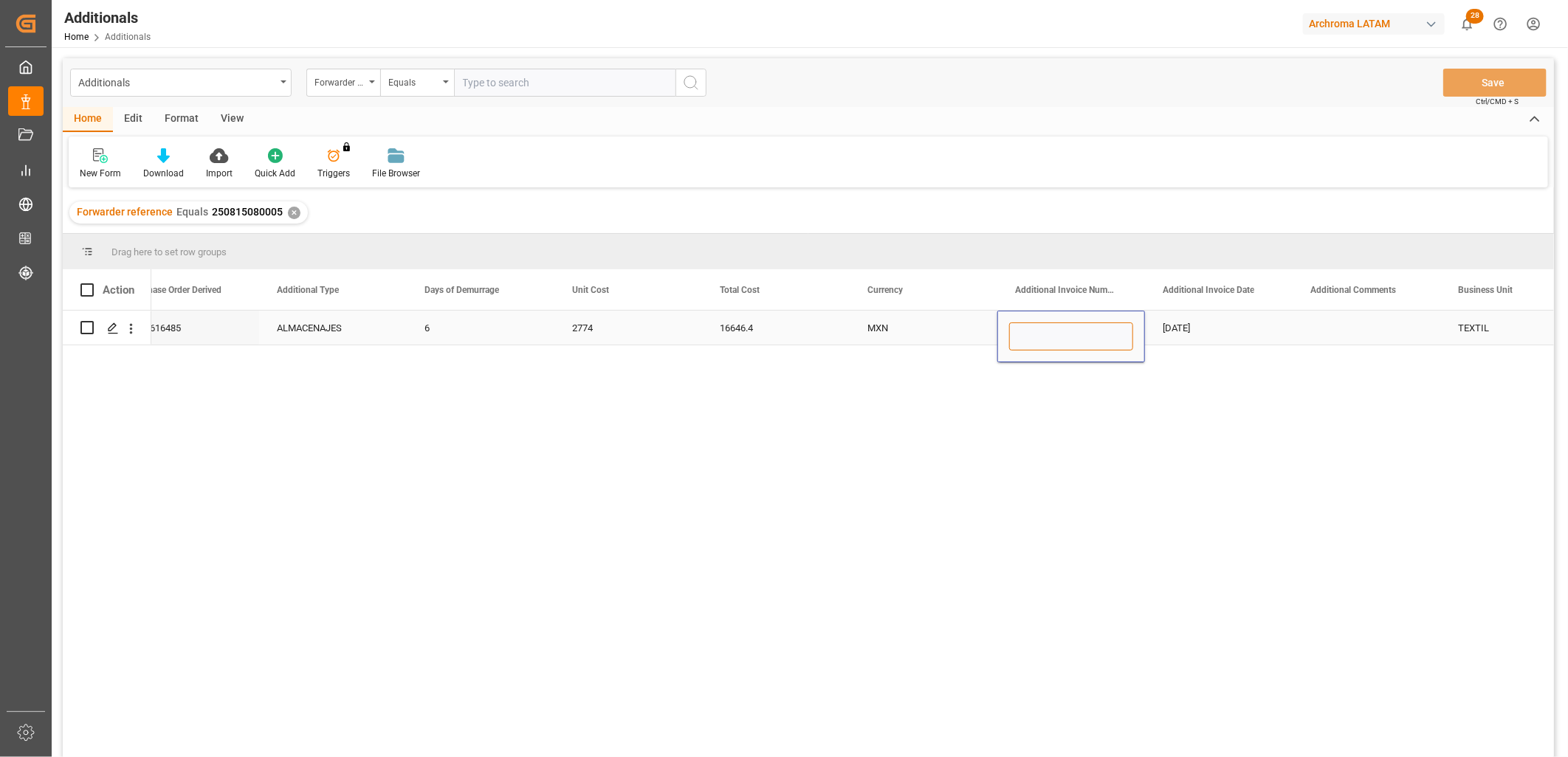
paste input "LM453166"
type input "LM453166"
